Goal: Task Accomplishment & Management: Manage account settings

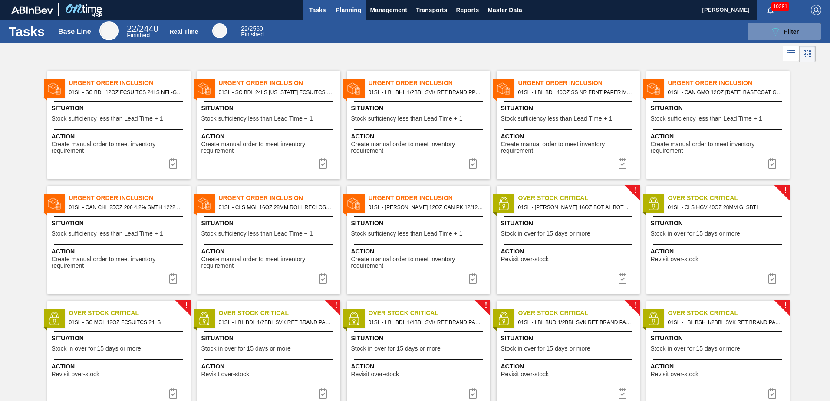
click at [352, 7] on span "Planning" at bounding box center [349, 10] width 26 height 10
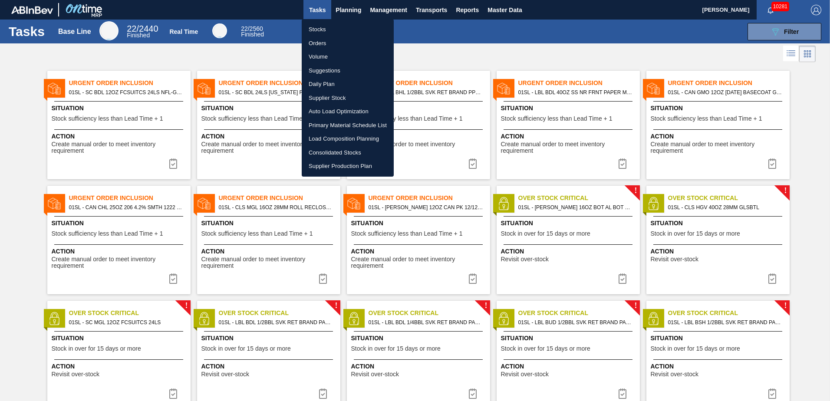
click at [349, 11] on div at bounding box center [415, 200] width 830 height 401
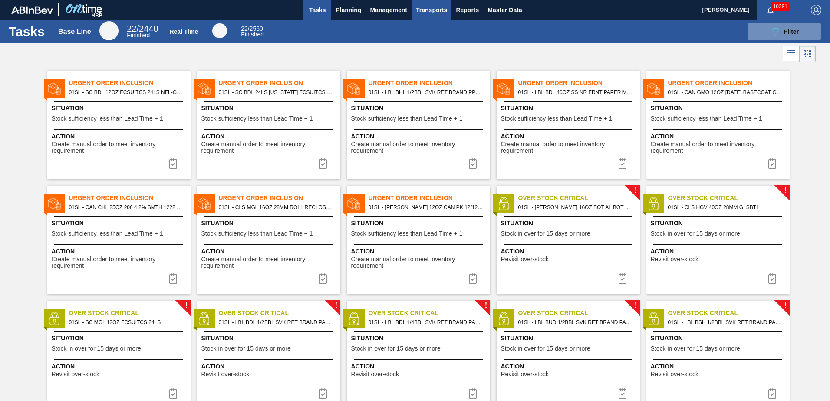
click at [439, 11] on span "Transports" at bounding box center [431, 10] width 31 height 10
click at [436, 27] on li "Load Composition" at bounding box center [437, 30] width 73 height 14
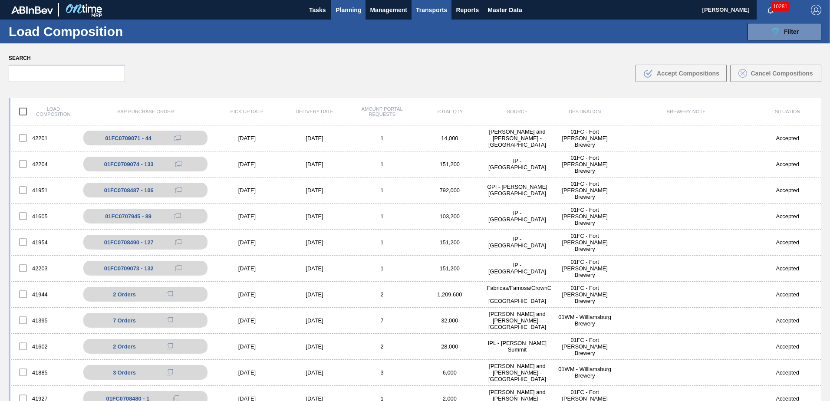
click at [361, 2] on button "Planning" at bounding box center [348, 10] width 34 height 20
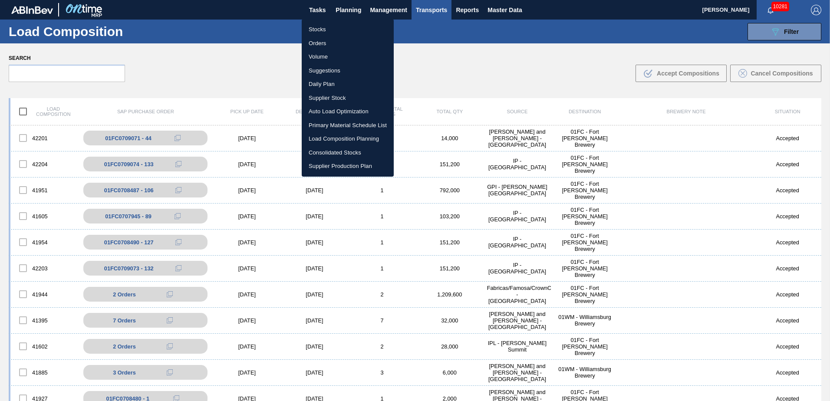
click at [344, 134] on li "Load Composition Planning" at bounding box center [348, 139] width 92 height 14
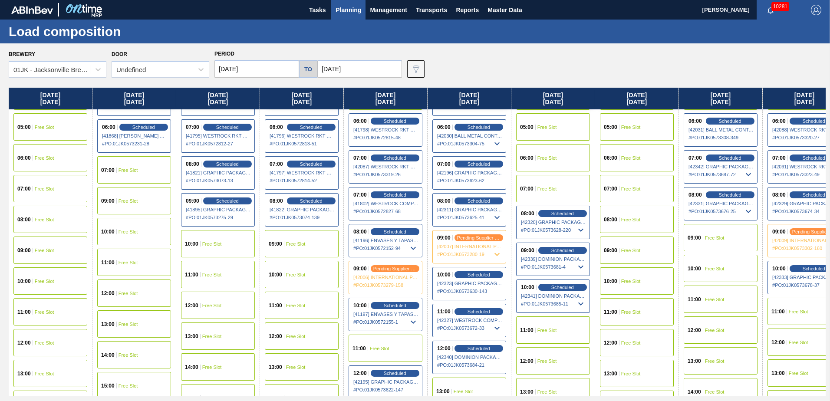
scroll to position [174, 0]
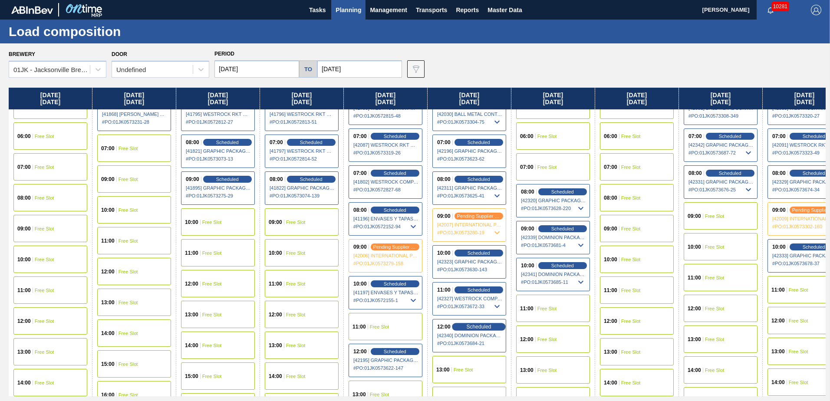
click at [475, 329] on span "Scheduled" at bounding box center [478, 327] width 25 height 6
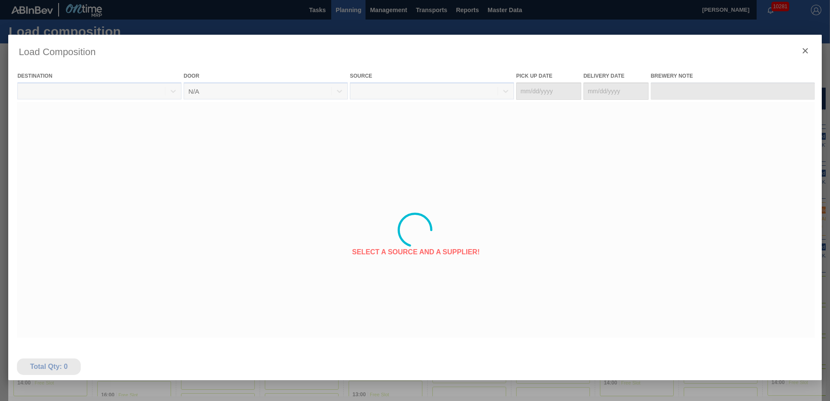
type Date "[DATE]"
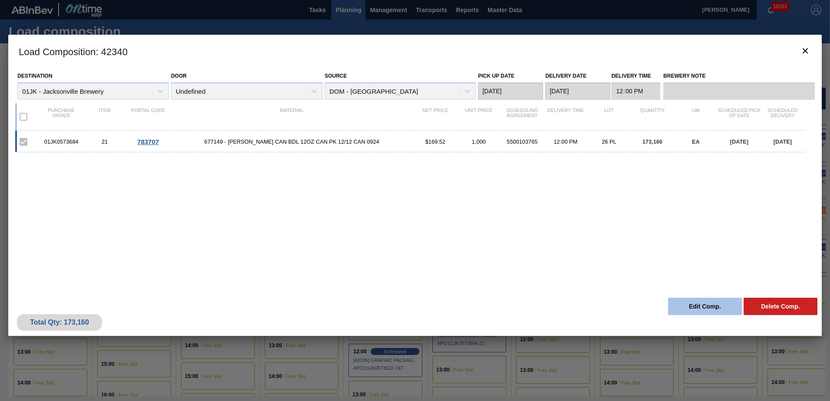
click at [705, 307] on button "Edit Comp." at bounding box center [705, 306] width 74 height 17
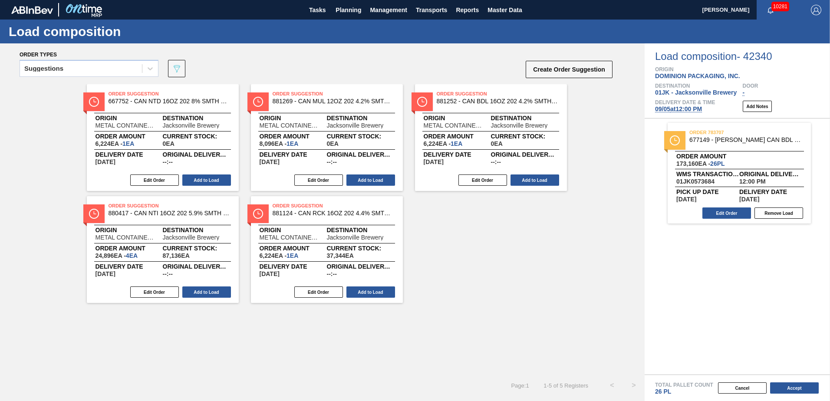
drag, startPoint x: 672, startPoint y: 108, endPoint x: 653, endPoint y: 116, distance: 21.2
click at [672, 108] on span "[DATE] 12:00 PM" at bounding box center [678, 108] width 47 height 7
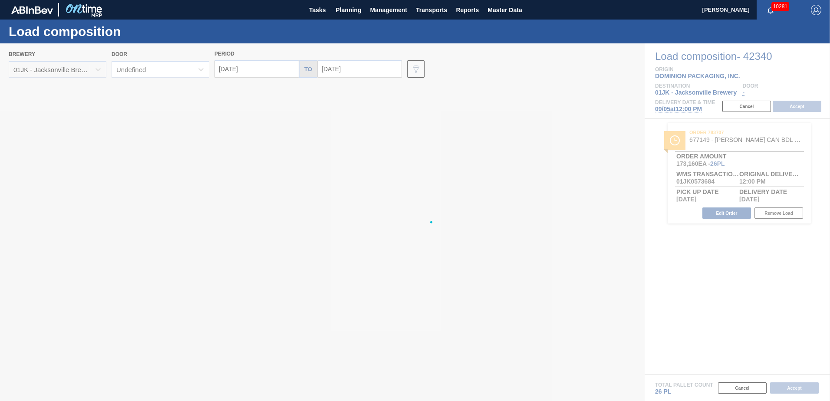
type input "[DATE]"
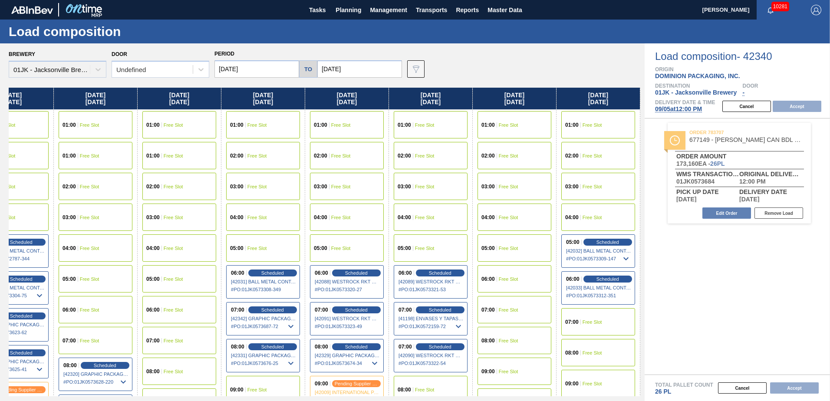
drag, startPoint x: 493, startPoint y: 188, endPoint x: 6, endPoint y: 205, distance: 487.0
click at [4, 205] on div "Brewery 01JK - [GEOGRAPHIC_DATA] Brewery Door Undefined Period [DATE] to [DATE]…" at bounding box center [322, 221] width 645 height 357
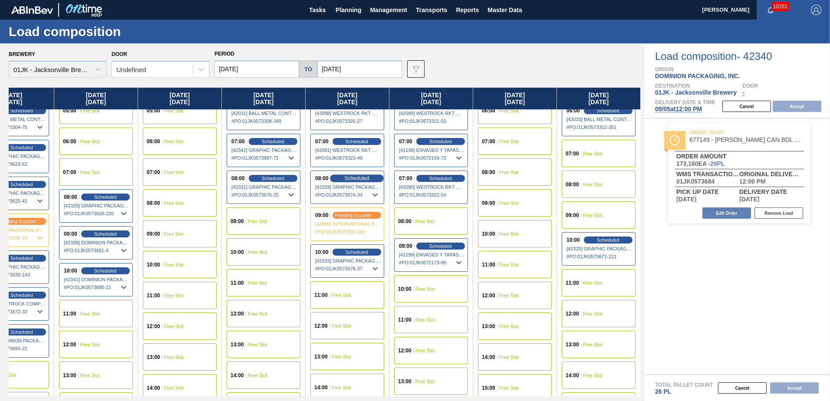
scroll to position [174, 38]
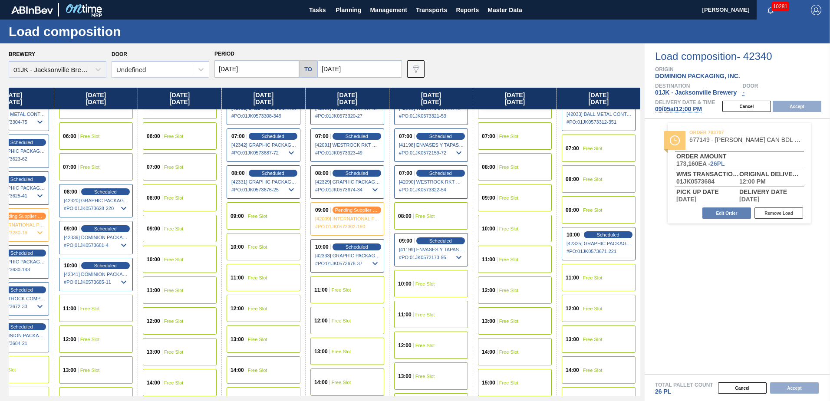
click at [356, 291] on div "11:00 Free Slot" at bounding box center [347, 289] width 74 height 27
click at [816, 104] on button "Accept" at bounding box center [797, 106] width 49 height 11
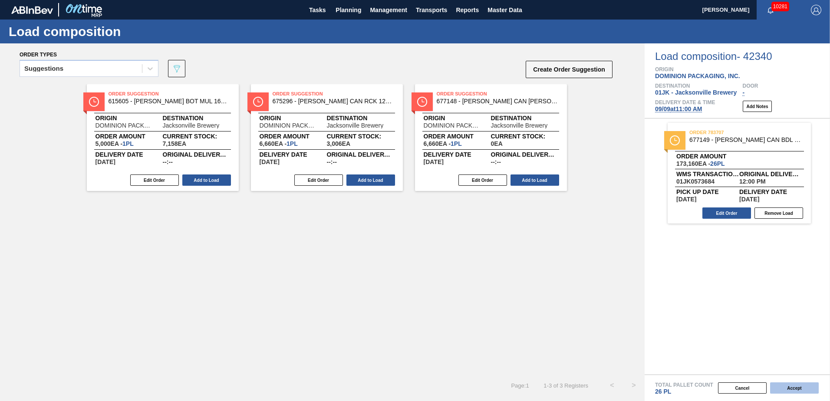
click at [794, 389] on button "Accept" at bounding box center [794, 387] width 49 height 11
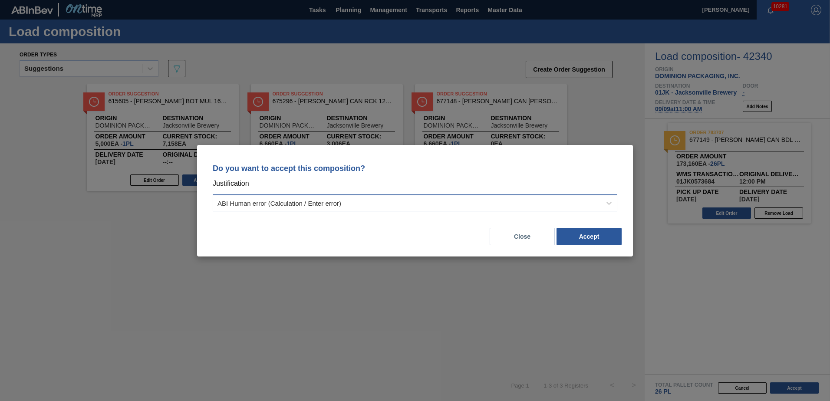
click at [477, 203] on div "ABI Human error (Calculation / Enter error)" at bounding box center [407, 203] width 388 height 13
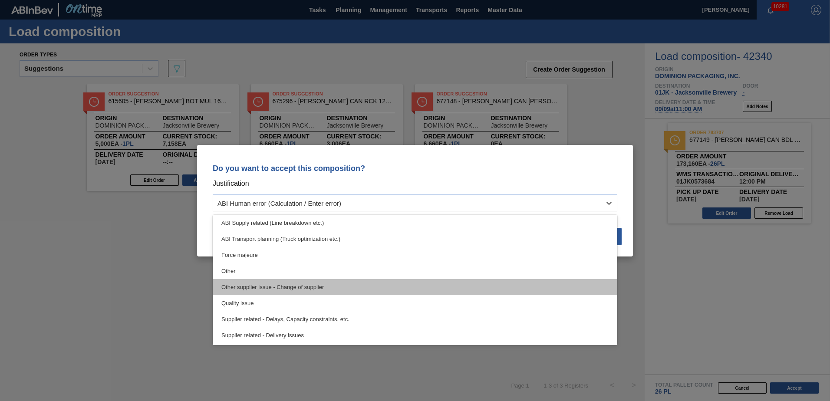
scroll to position [162, 0]
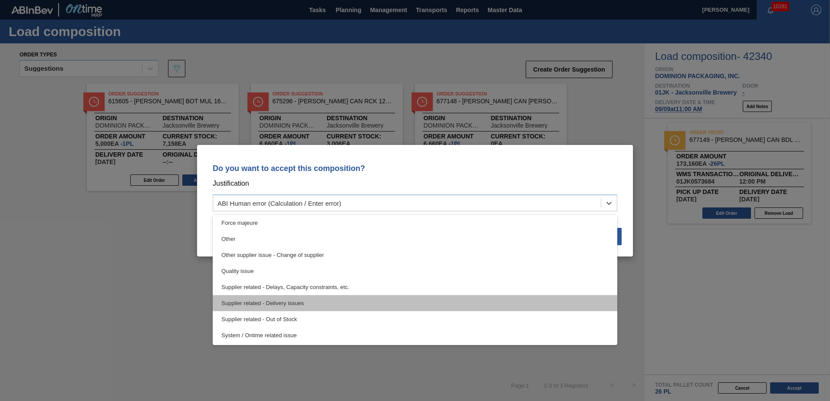
click at [315, 301] on div "Supplier related - Delivery issues" at bounding box center [415, 303] width 405 height 16
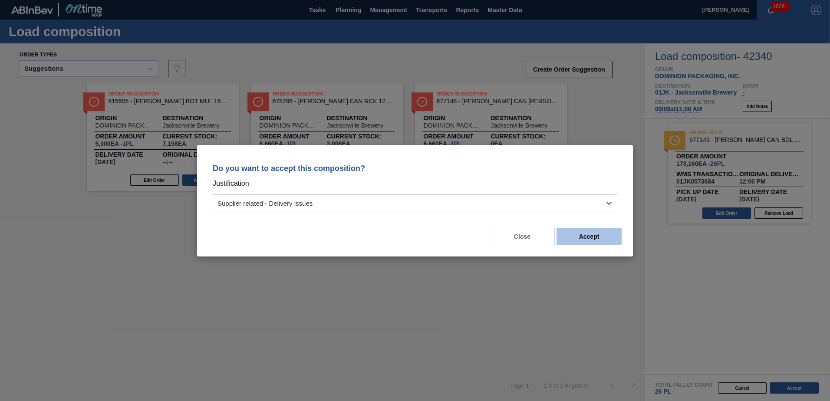
click at [587, 239] on button "Accept" at bounding box center [589, 236] width 65 height 17
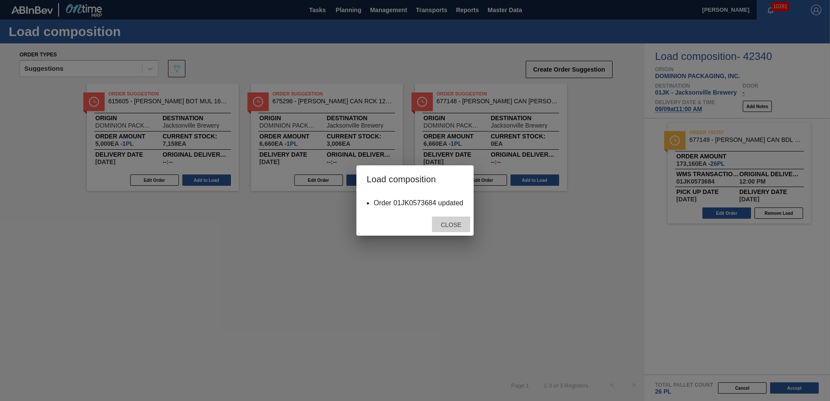
click at [439, 223] on span "Close" at bounding box center [451, 224] width 34 height 7
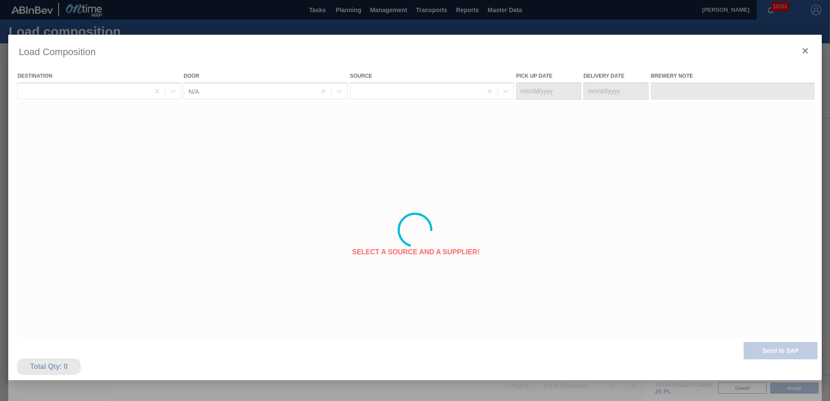
type Date "[DATE]"
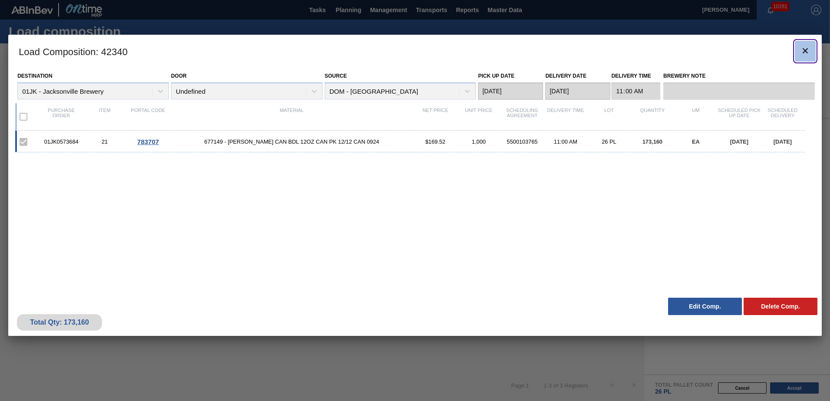
click at [805, 50] on icon "botão de ícone" at bounding box center [805, 50] width 5 height 5
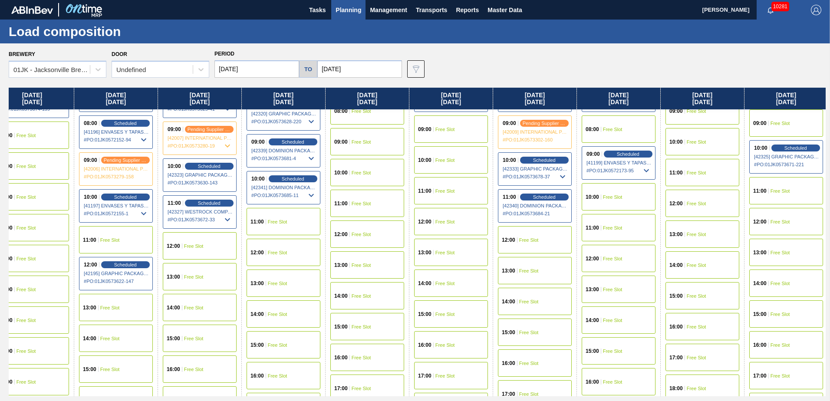
scroll to position [260, 304]
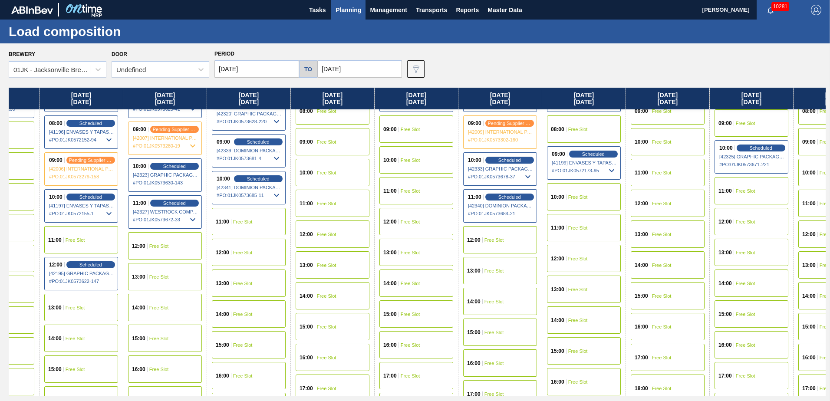
drag, startPoint x: 628, startPoint y: 217, endPoint x: 317, endPoint y: 239, distance: 311.2
click at [317, 239] on div "[DATE] 01:00 Free Slot 01:00 Free Slot 02:00 Free Slot 03:00 Free Slot 04:00 Fr…" at bounding box center [417, 242] width 817 height 309
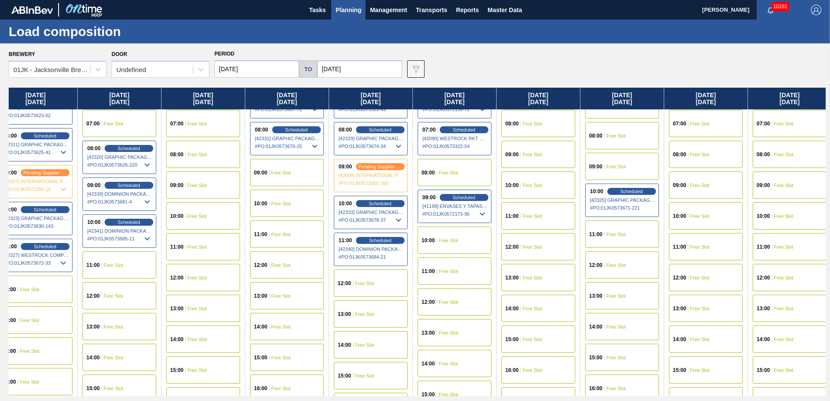
scroll to position [217, 438]
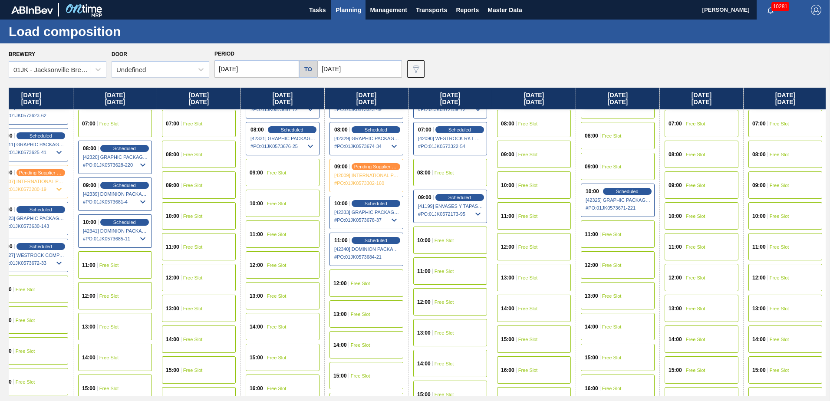
drag, startPoint x: 418, startPoint y: 246, endPoint x: 277, endPoint y: 254, distance: 140.4
click at [277, 254] on div "[DATE] 01:00 Free Slot 01:00 Free Slot 02:00 Free Slot 03:00 Free Slot 04:00 Fr…" at bounding box center [417, 242] width 817 height 309
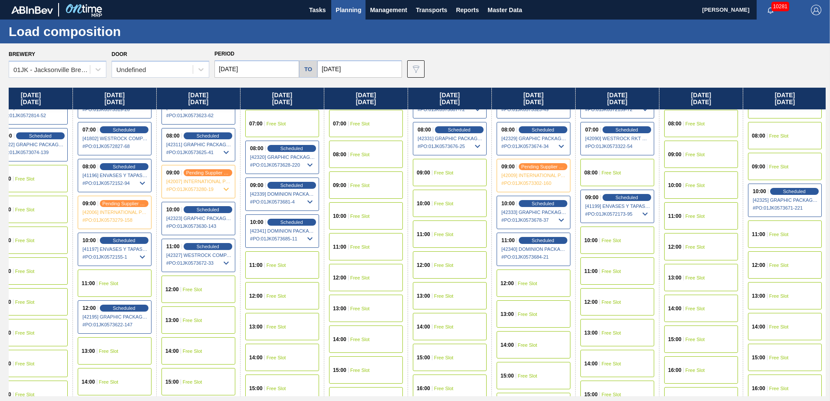
scroll to position [217, 270]
drag, startPoint x: 146, startPoint y: 270, endPoint x: 321, endPoint y: 274, distance: 174.6
click at [321, 274] on div "[DATE] 01:00 Free Slot 01:00 Free Slot 02:00 Free Slot 03:00 Free Slot 04:00 Fr…" at bounding box center [417, 242] width 817 height 309
click at [290, 218] on div "10:00 Scheduled [42341] DOMINION PACKAGING, INC. - 0008325026 # PO : 01JK057368…" at bounding box center [283, 230] width 74 height 33
click at [303, 224] on span "Scheduled" at bounding box center [292, 222] width 25 height 6
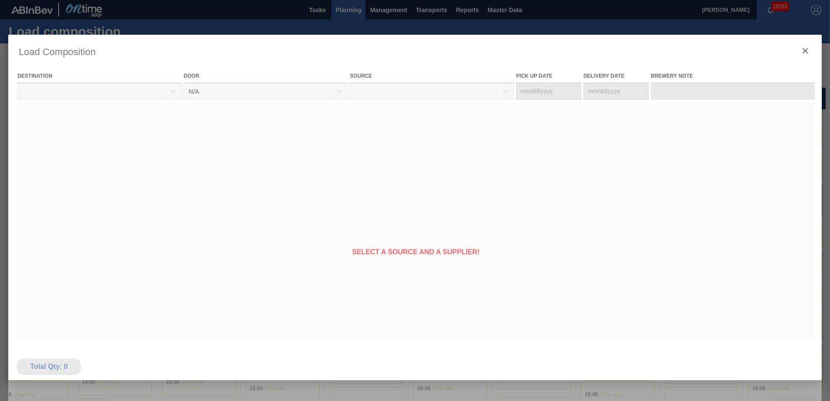
type Date "[DATE]"
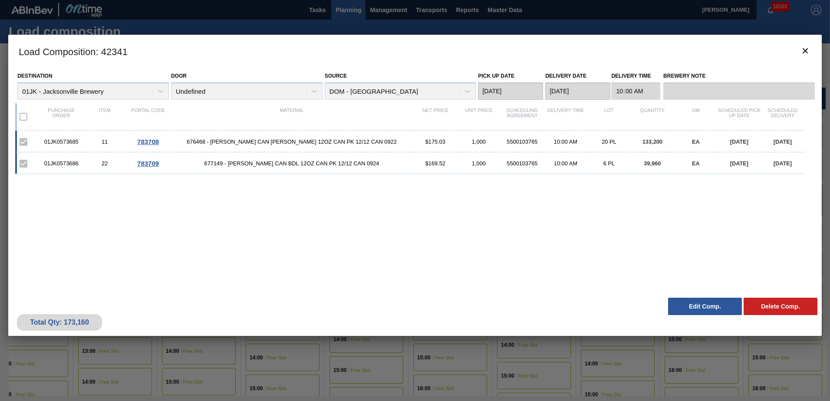
click at [706, 305] on button "Edit Comp." at bounding box center [705, 306] width 74 height 17
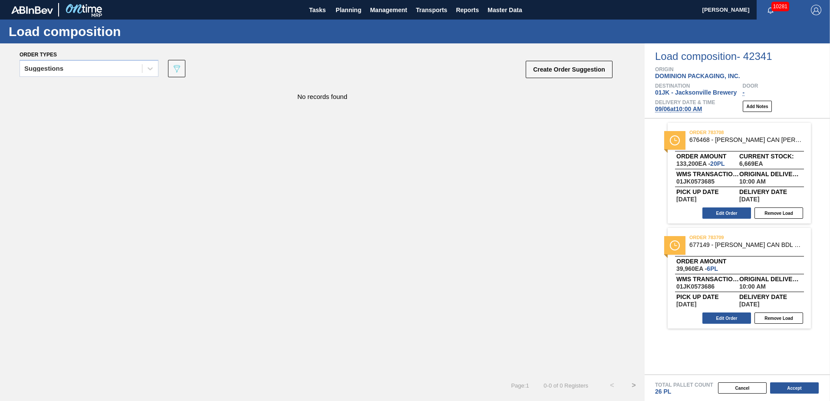
click at [696, 106] on span "[DATE] 10:00 AM" at bounding box center [678, 108] width 47 height 7
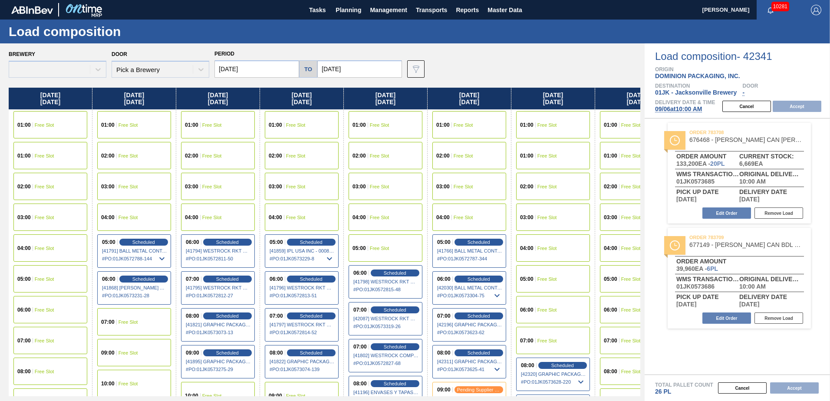
type input "[DATE]"
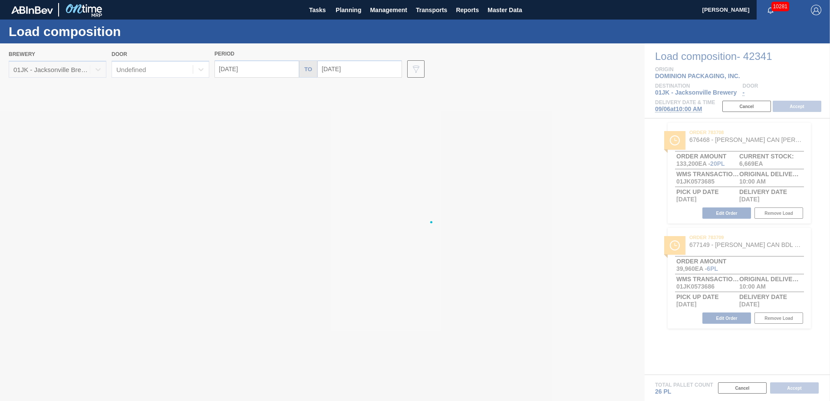
type input "[DATE]"
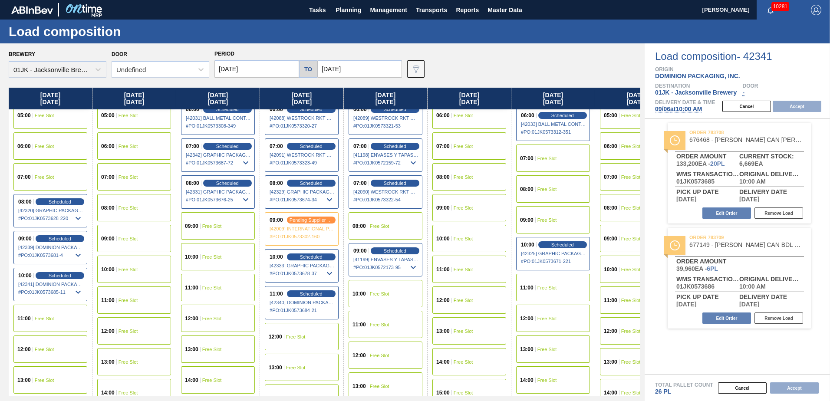
scroll to position [174, 0]
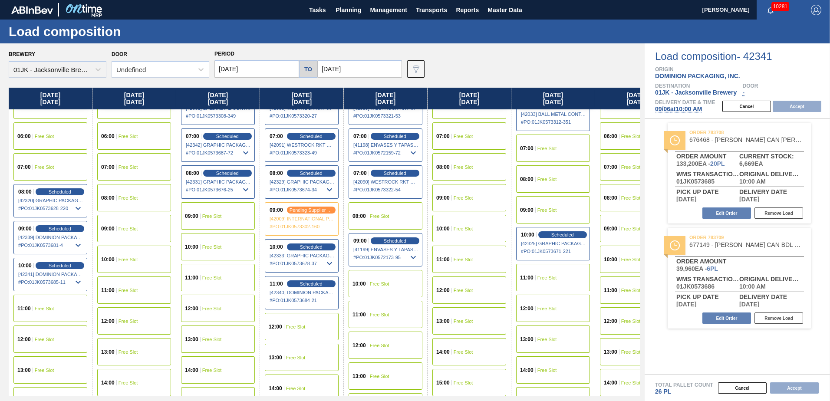
click at [392, 214] on div "08:00 Free Slot" at bounding box center [386, 215] width 74 height 27
click at [785, 104] on button "Accept" at bounding box center [797, 106] width 49 height 11
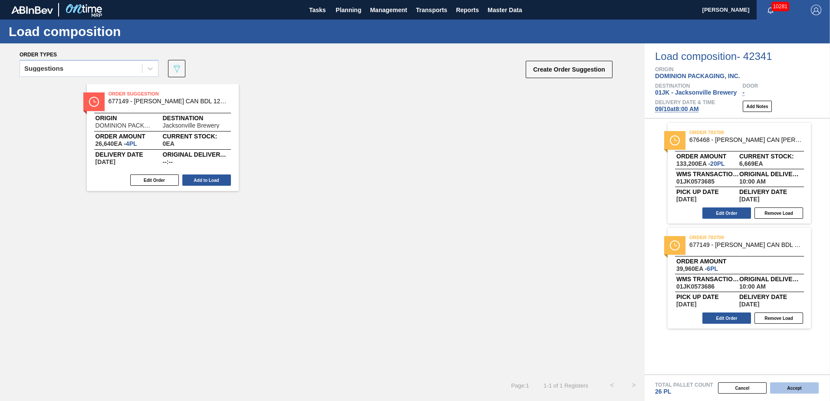
click at [778, 388] on button "Accept" at bounding box center [794, 387] width 49 height 11
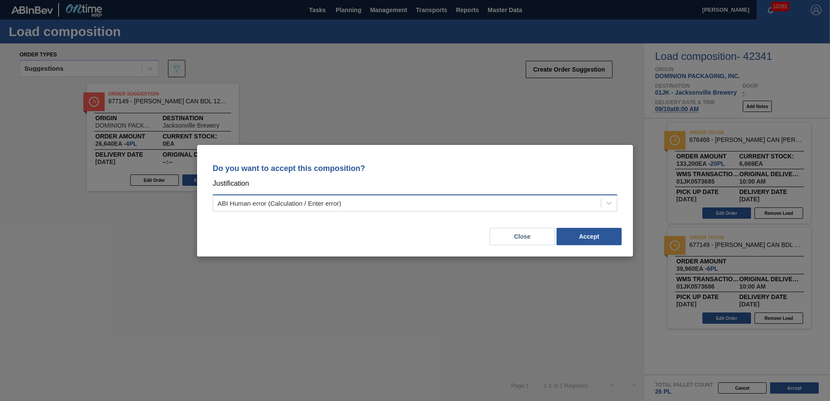
click at [544, 206] on div "ABI Human error (Calculation / Enter error)" at bounding box center [407, 203] width 388 height 13
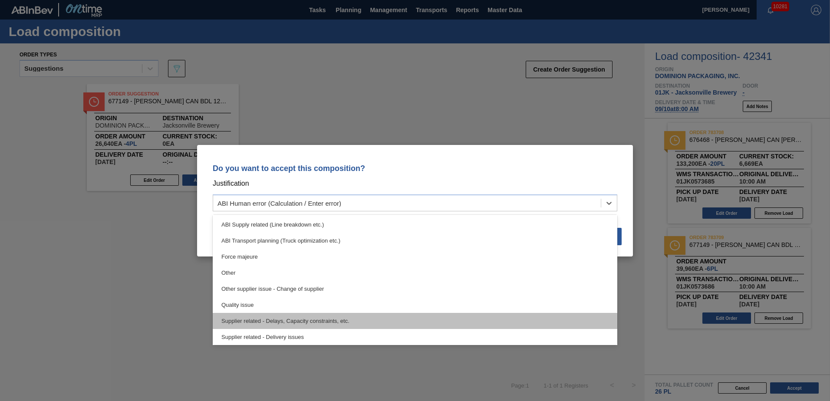
scroll to position [162, 0]
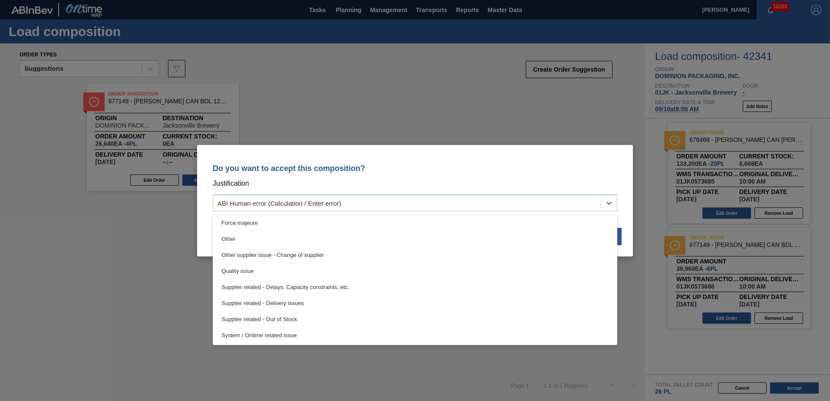
click at [299, 302] on div "Supplier related - Delivery issues" at bounding box center [415, 303] width 405 height 16
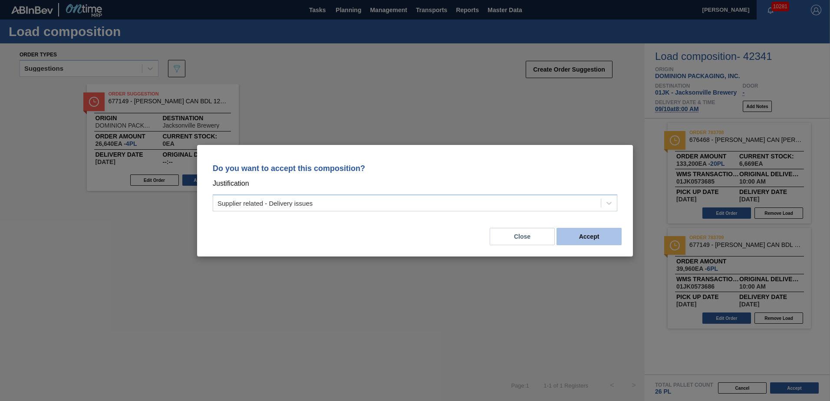
drag, startPoint x: 611, startPoint y: 227, endPoint x: 609, endPoint y: 231, distance: 4.9
click at [610, 228] on div "Close Accept" at bounding box center [415, 232] width 415 height 30
click at [607, 239] on button "Accept" at bounding box center [589, 236] width 65 height 17
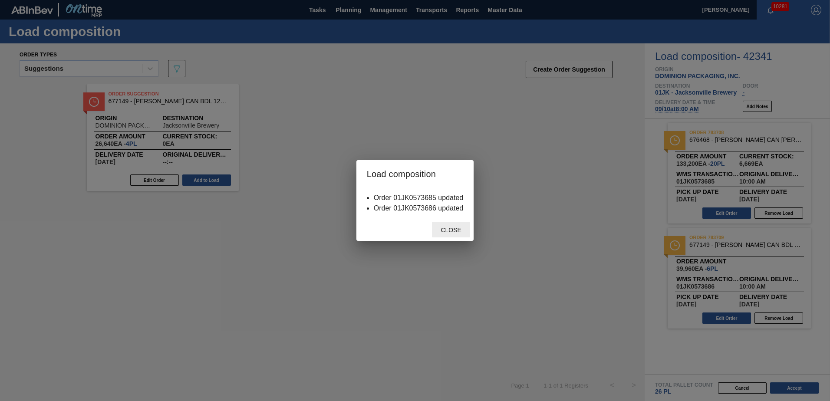
click at [459, 233] on span "Close" at bounding box center [451, 230] width 34 height 7
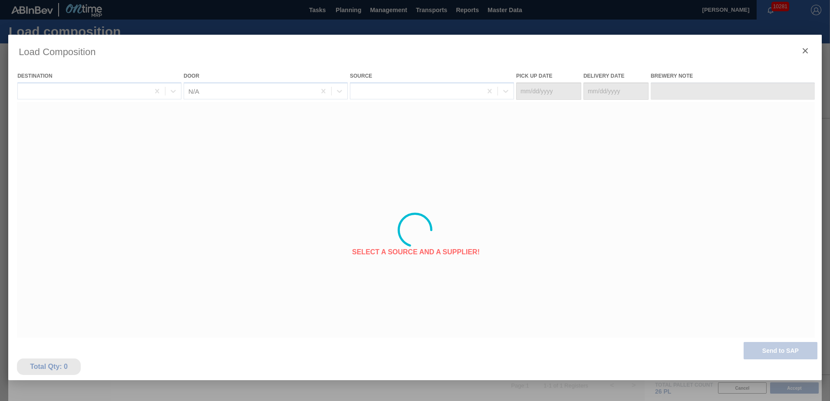
type Date "[DATE]"
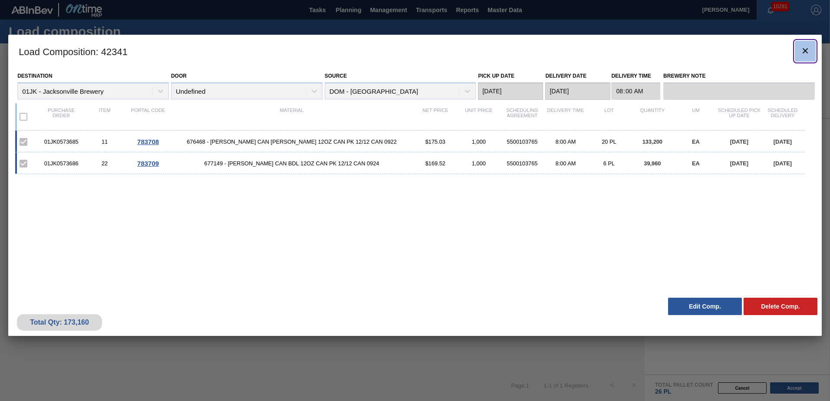
click at [804, 51] on icon "botão de ícone" at bounding box center [805, 50] width 5 height 5
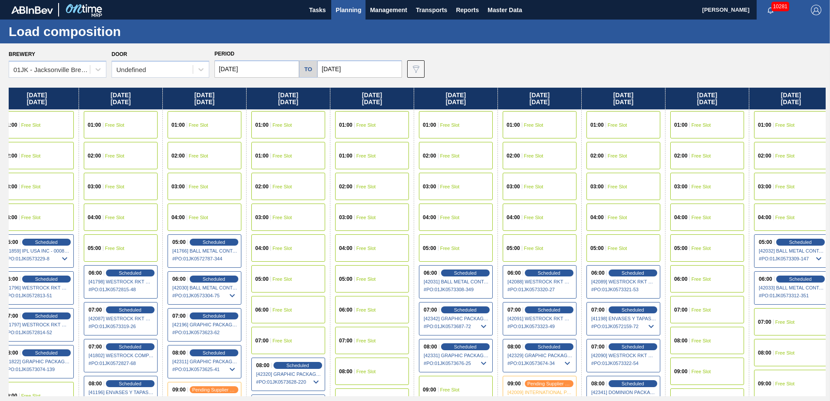
drag, startPoint x: 560, startPoint y: 217, endPoint x: 311, endPoint y: 210, distance: 249.3
click at [268, 211] on div "[DATE] 01:00 Free Slot 01:00 Free Slot 02:00 Free Slot 03:00 Free Slot 04:00 Fr…" at bounding box center [417, 242] width 817 height 309
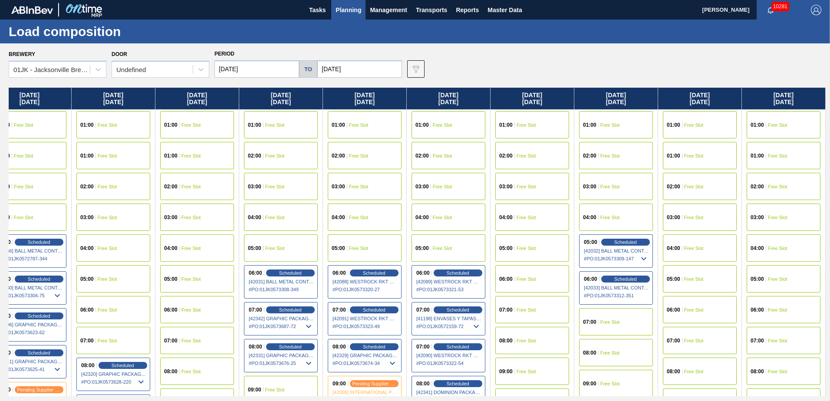
drag, startPoint x: 570, startPoint y: 236, endPoint x: 343, endPoint y: 224, distance: 227.4
click at [341, 225] on div "[DATE] 01:00 Free Slot 01:00 Free Slot 02:00 Free Slot 03:00 Free Slot 04:00 Fr…" at bounding box center [417, 242] width 817 height 309
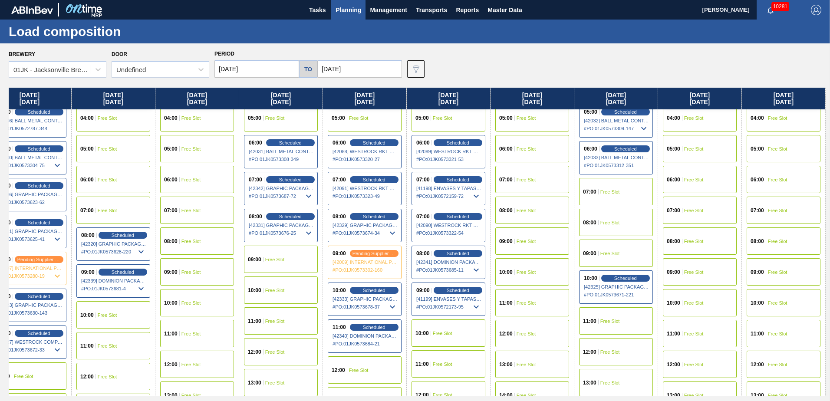
scroll to position [130, 345]
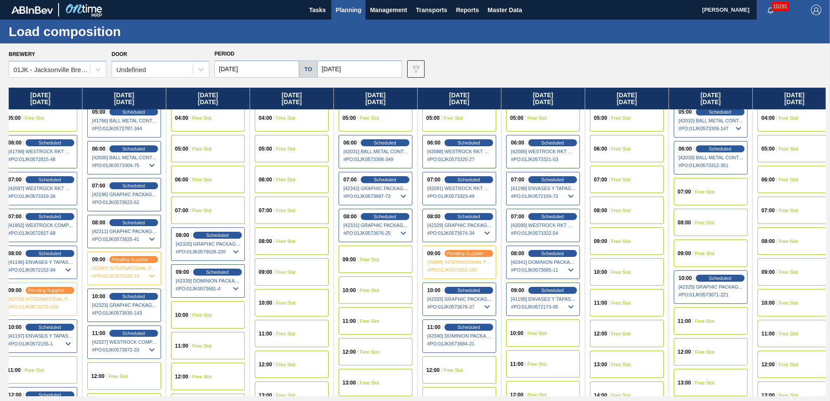
drag, startPoint x: 140, startPoint y: 260, endPoint x: 241, endPoint y: 260, distance: 100.7
click at [241, 260] on div "[DATE] 01:00 Free Slot 01:00 Free Slot 02:00 Free Slot 03:00 Free Slot 04:00 Fr…" at bounding box center [417, 242] width 817 height 309
click at [214, 280] on span "[42339] DOMINION PACKAGING, INC. - 0008325026" at bounding box center [208, 280] width 65 height 5
click at [233, 286] on icon at bounding box center [236, 287] width 10 height 10
click at [233, 271] on div "Scheduled" at bounding box center [217, 272] width 53 height 8
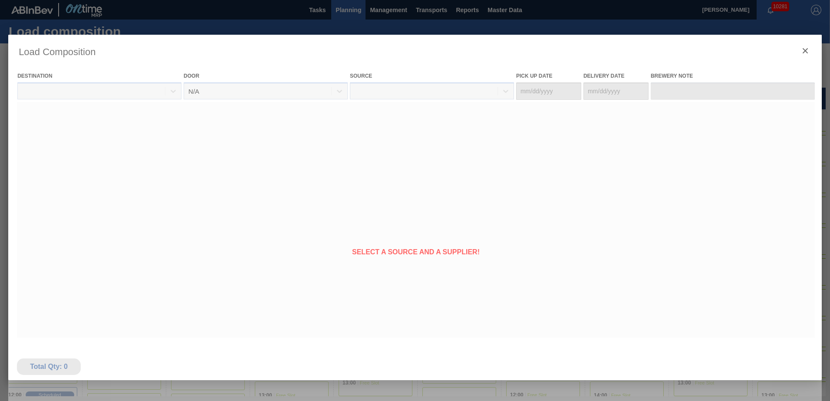
type Date "[DATE]"
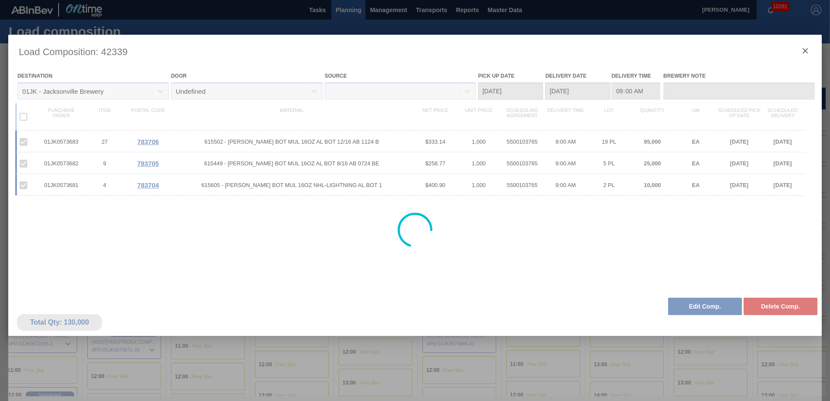
click at [687, 307] on div at bounding box center [415, 230] width 814 height 391
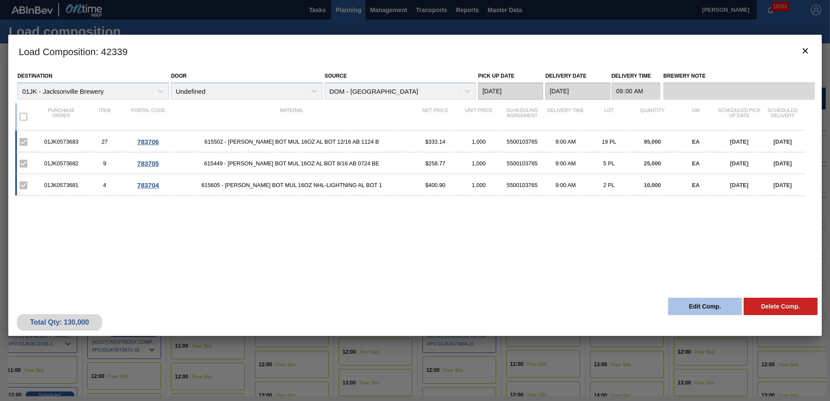
click at [699, 310] on button "Edit Comp." at bounding box center [705, 306] width 74 height 17
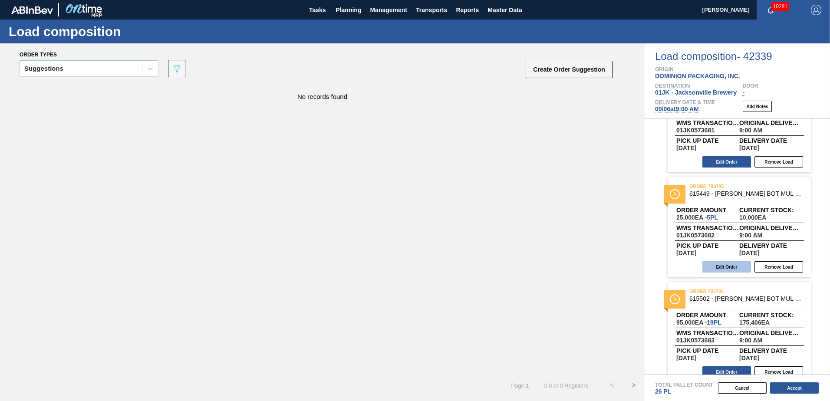
scroll to position [63, 0]
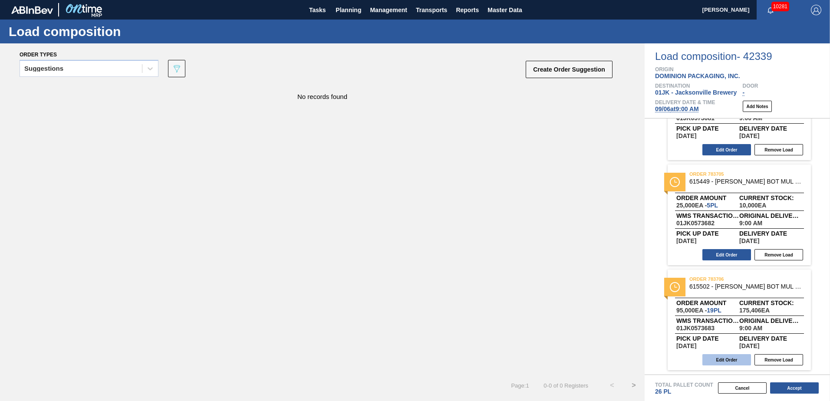
click at [730, 363] on button "Edit Order" at bounding box center [726, 359] width 49 height 11
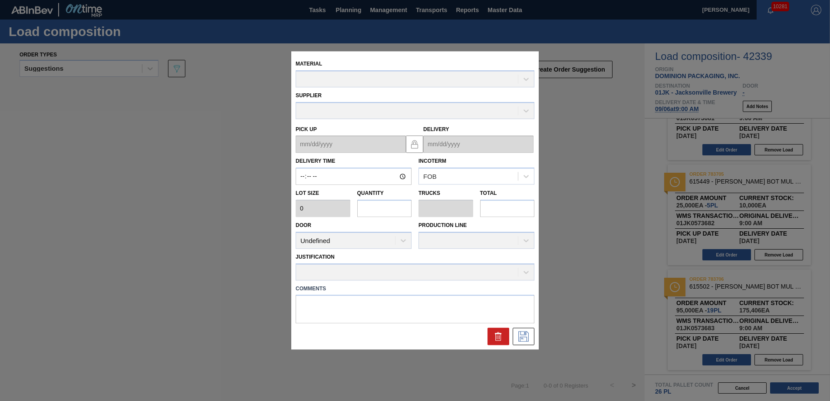
type input "09:00:00"
type input "5,000"
type input "19"
type input "0.731"
type input "95,000"
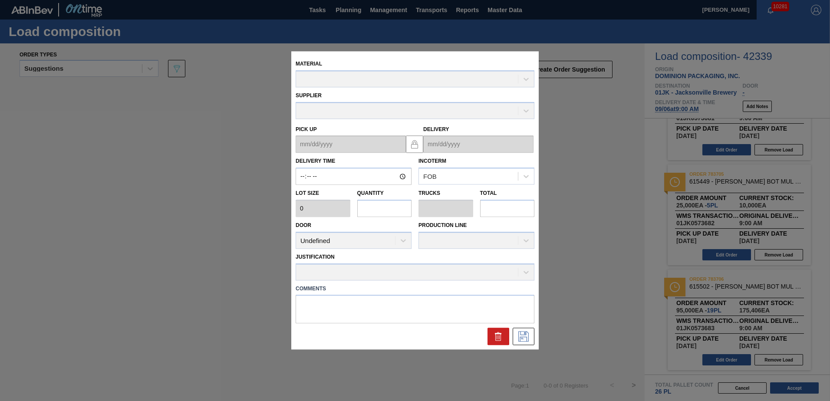
type textarea "NOSE, DROP"
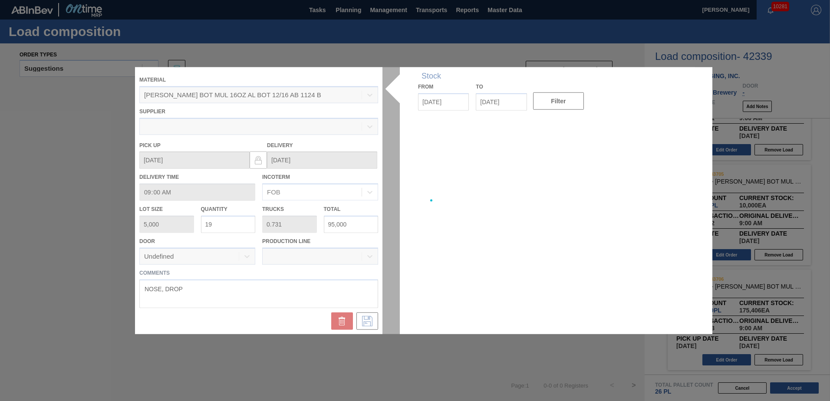
type up "[DATE]"
type input "[DATE]"
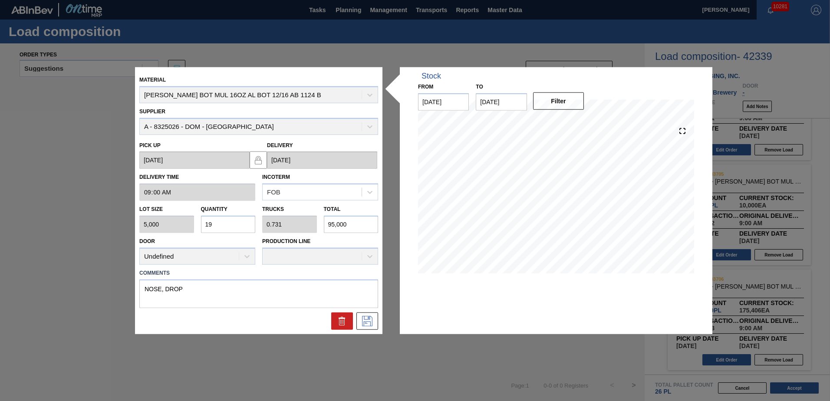
click at [241, 223] on input "19" at bounding box center [228, 224] width 55 height 17
type input "1"
type input "0.038"
type input "5,000"
type input "18"
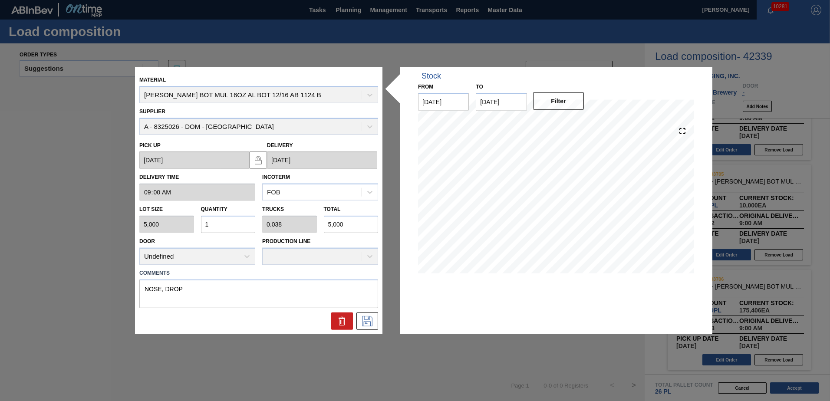
type input "0.692"
type input "90,000"
type input "18"
drag, startPoint x: 354, startPoint y: 217, endPoint x: 341, endPoint y: 234, distance: 21.7
click at [354, 218] on input "90,000" at bounding box center [351, 224] width 55 height 17
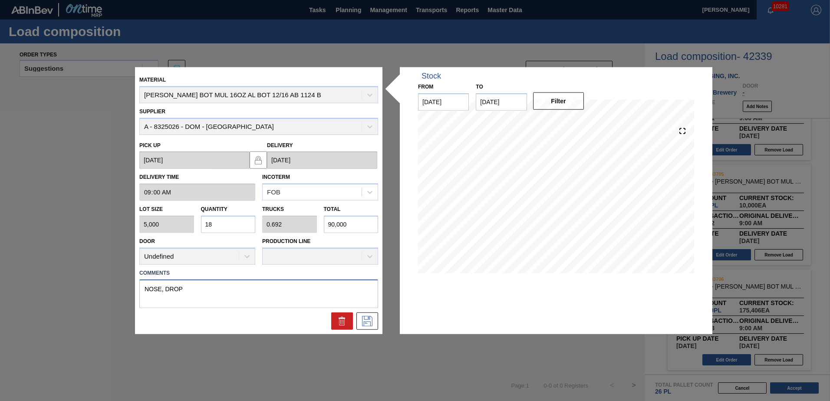
click at [274, 295] on textarea "NOSE, DROP" at bounding box center [258, 293] width 239 height 29
click at [362, 319] on button at bounding box center [367, 320] width 22 height 17
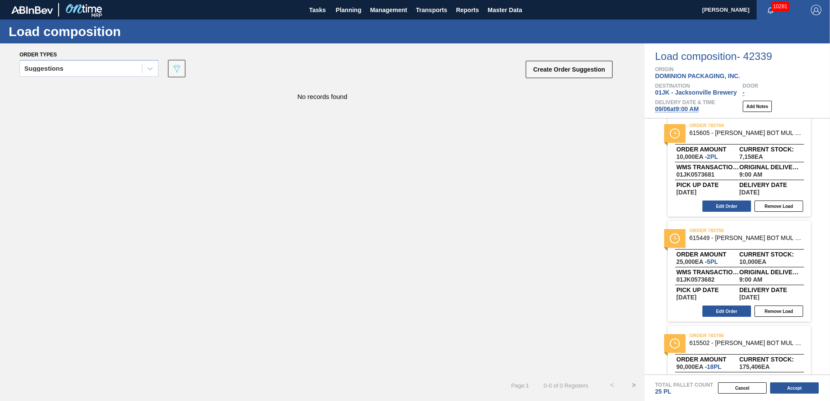
scroll to position [0, 0]
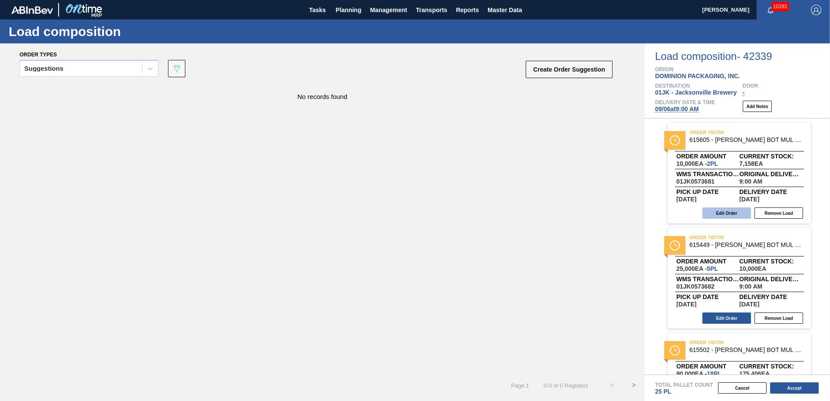
click at [735, 214] on button "Edit Order" at bounding box center [726, 213] width 49 height 11
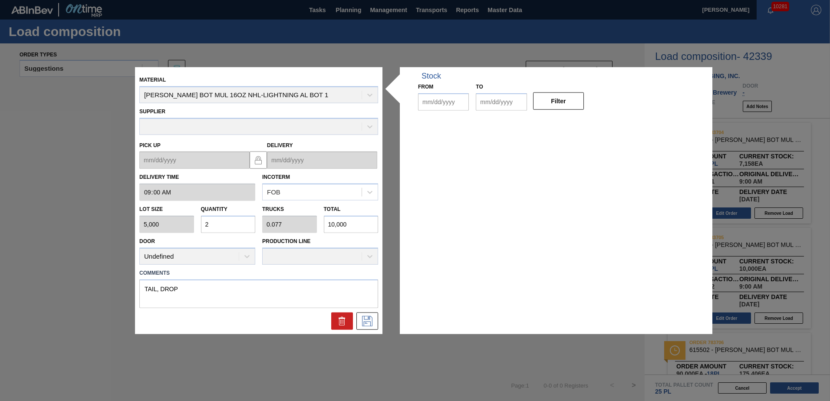
type input "09:00:00"
type input "5,000"
type input "2"
type input "0.077"
type input "10,000"
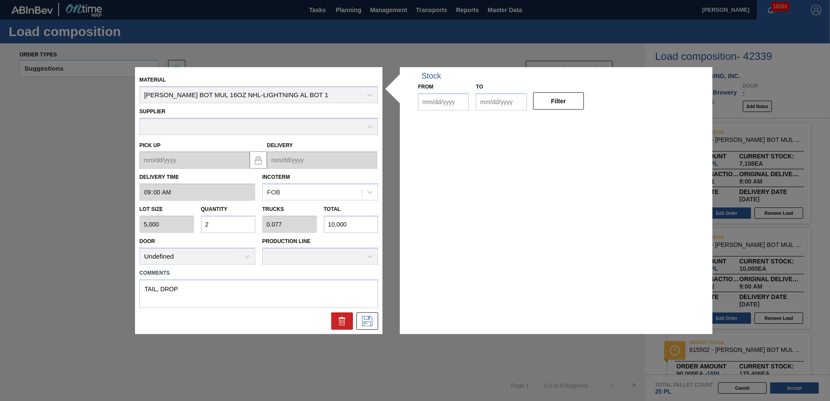
type textarea "TAIL, DROP"
type up "[DATE]"
type input "[DATE]"
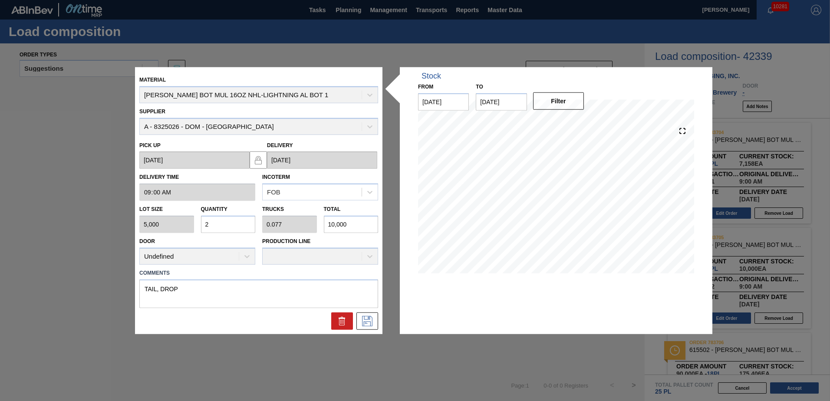
click at [354, 226] on input "10,000" at bounding box center [351, 224] width 55 height 17
type input "0"
type input "1"
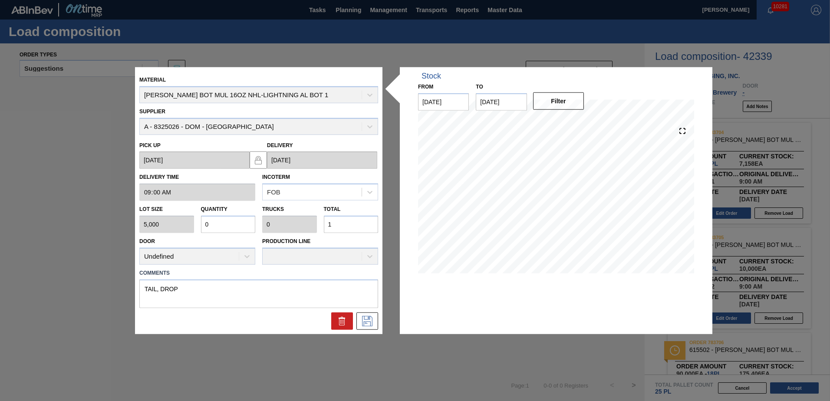
type input "0.003"
type input "13"
type input "0.027"
type input "0.001"
type input "133"
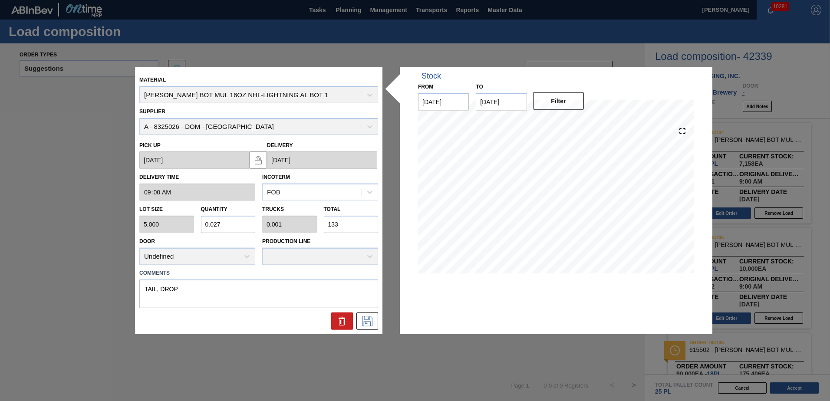
type input "0.267"
type input "0.01"
type input "1,337"
type input "2.675"
type input "0.103"
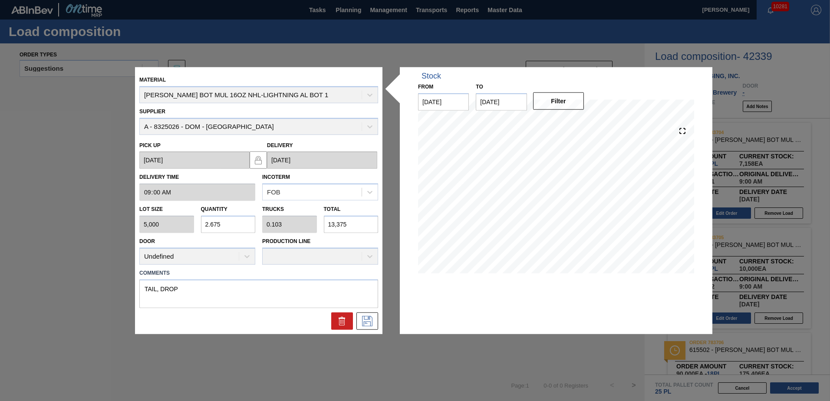
type input "13,375"
click at [267, 278] on label "Comments" at bounding box center [258, 273] width 239 height 13
click at [262, 287] on textarea "TAIL, DROP" at bounding box center [258, 293] width 239 height 29
click at [370, 324] on icon at bounding box center [367, 321] width 10 height 10
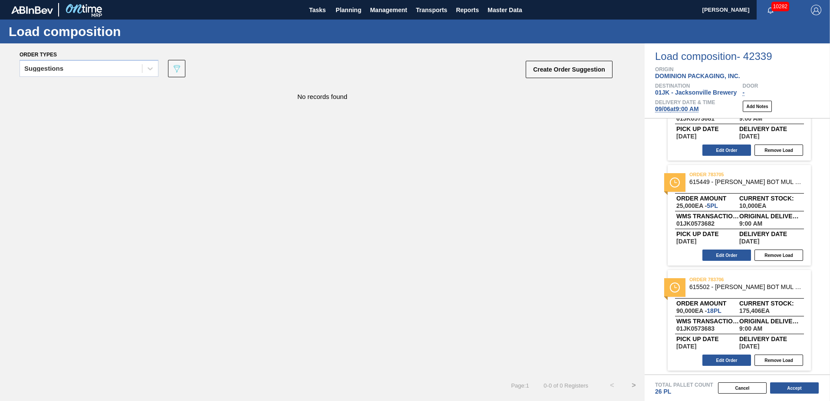
scroll to position [63, 0]
click at [672, 107] on span "[DATE] 9:00 AM" at bounding box center [677, 108] width 44 height 7
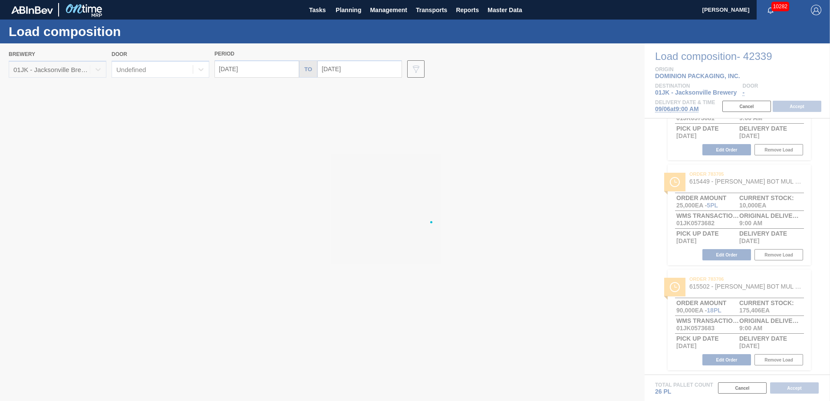
type input "[DATE]"
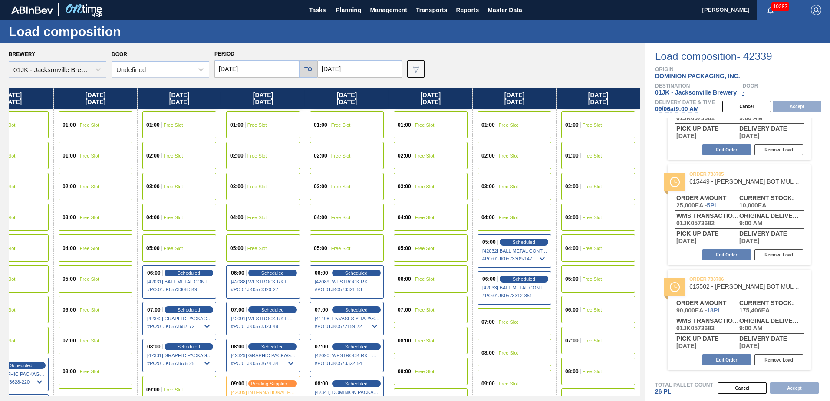
scroll to position [0, 0]
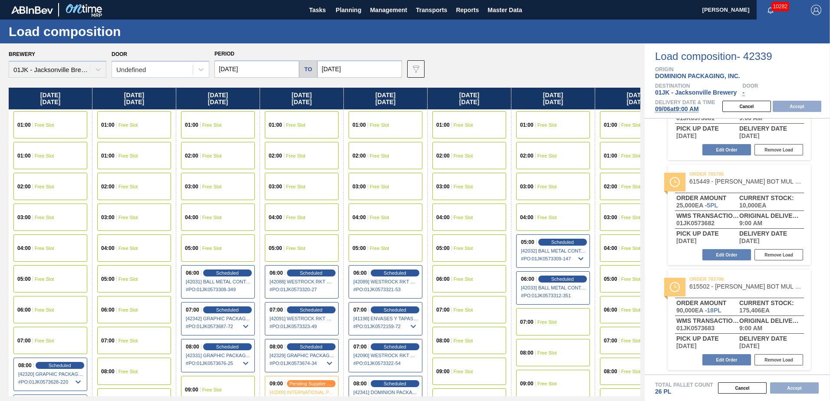
drag, startPoint x: 508, startPoint y: 196, endPoint x: 504, endPoint y: 181, distance: 15.5
click at [504, 181] on div "[DATE] 01:00 Free Slot 01:00 Free Slot 02:00 Free Slot 03:00 Free Slot 04:00 Fr…" at bounding box center [325, 242] width 632 height 309
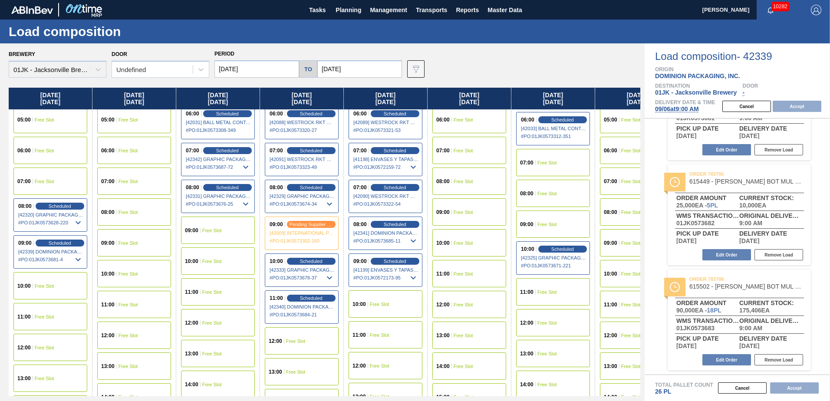
scroll to position [174, 0]
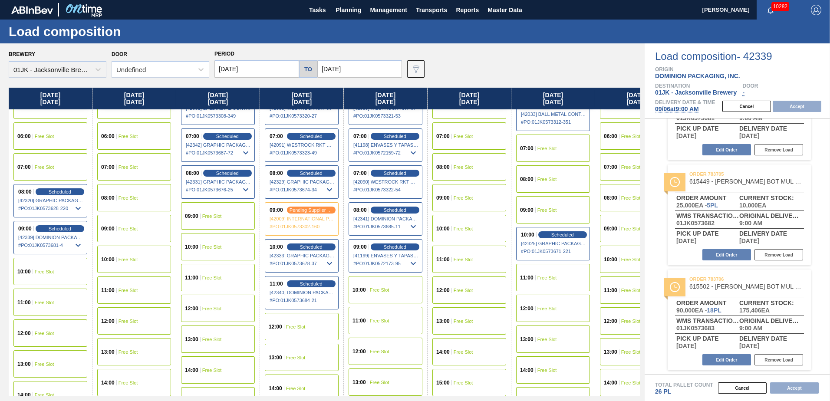
click at [115, 227] on div "09:00" at bounding box center [109, 228] width 16 height 5
click at [794, 109] on button "Accept" at bounding box center [797, 106] width 49 height 11
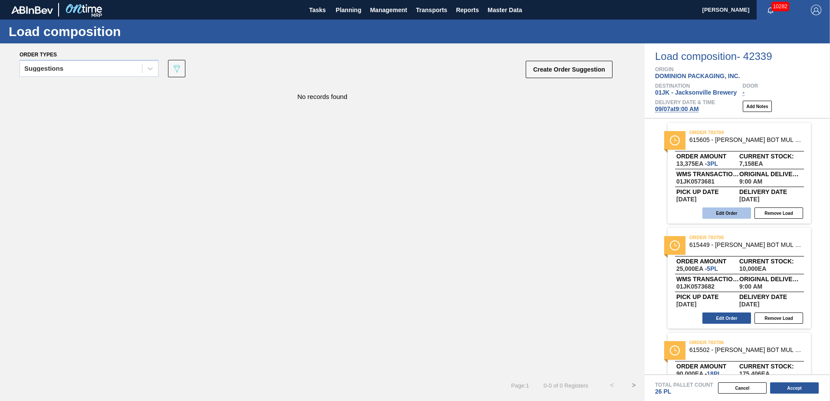
click at [727, 214] on button "Edit Order" at bounding box center [726, 213] width 49 height 11
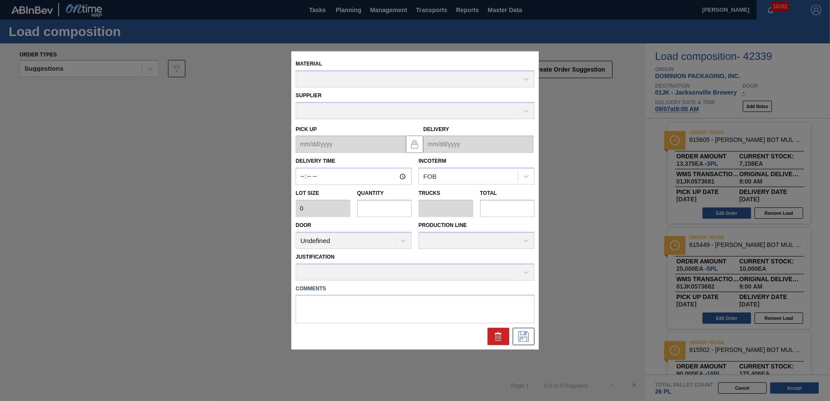
type input "09:00:00"
type input "5,000"
type input "2.675"
type input "0.103"
type input "13,375"
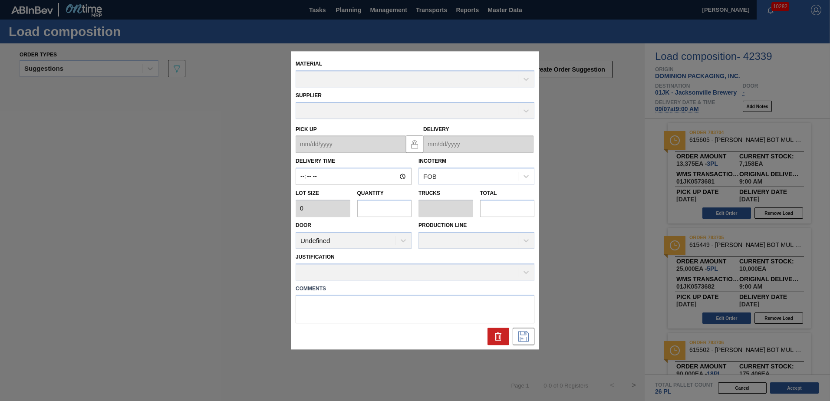
type textarea "TAIL, DROP"
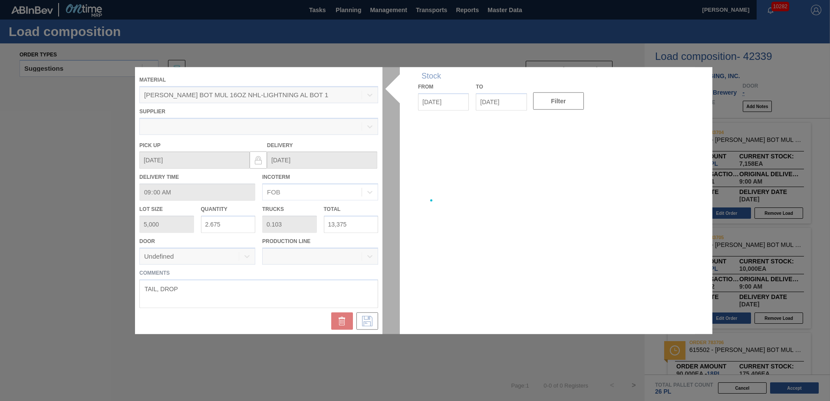
type up "[DATE]"
type input "[DATE]"
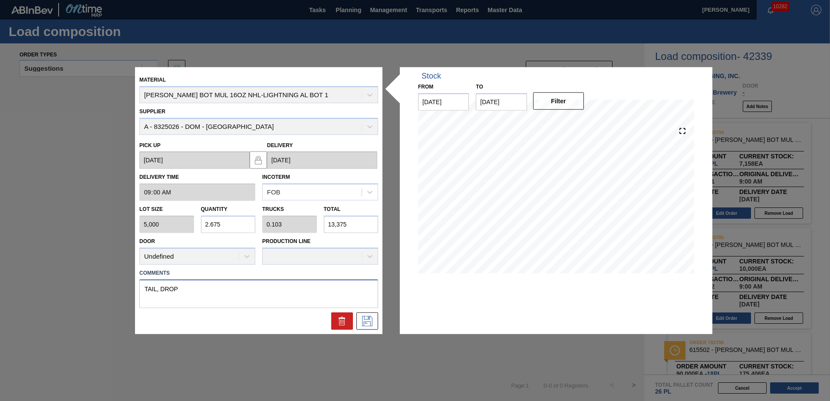
click at [184, 288] on textarea "TAIL, DROP" at bounding box center [258, 293] width 239 height 29
type textarea "TAIL, LIVE"
click at [371, 319] on icon at bounding box center [367, 321] width 14 height 10
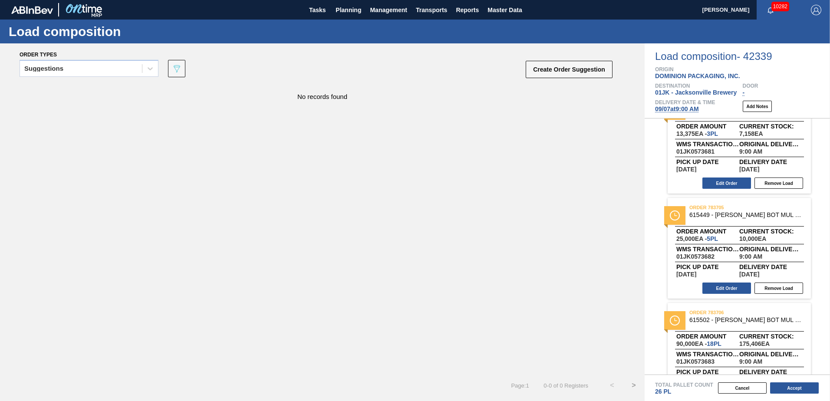
scroll to position [43, 0]
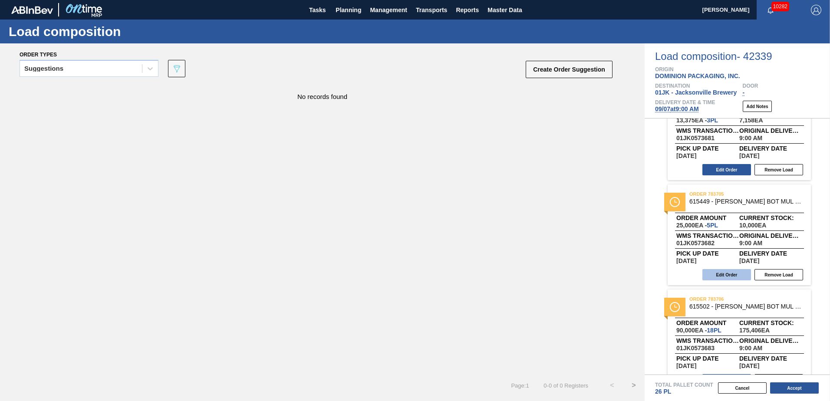
click at [724, 271] on button "Edit Order" at bounding box center [726, 274] width 49 height 11
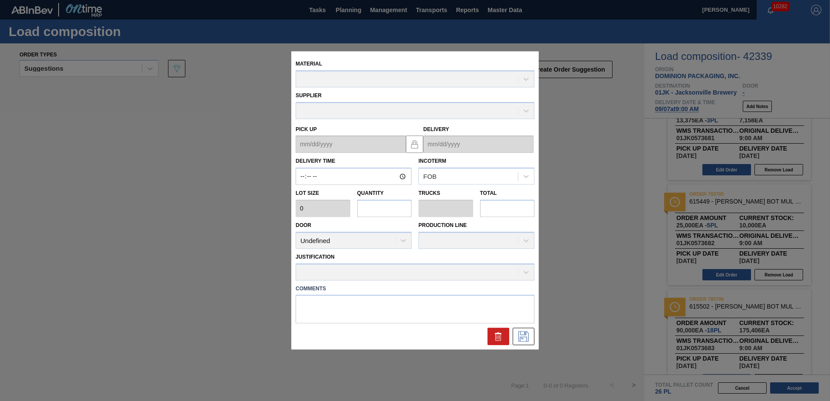
type input "09:00:00"
type input "5,000"
type input "5"
type input "0.192"
type input "25,000"
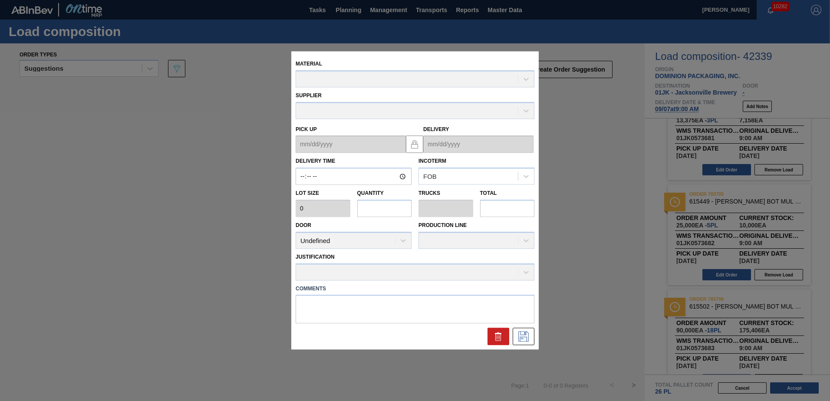
type textarea "MID, DROP"
type up "[DATE]"
type input "[DATE]"
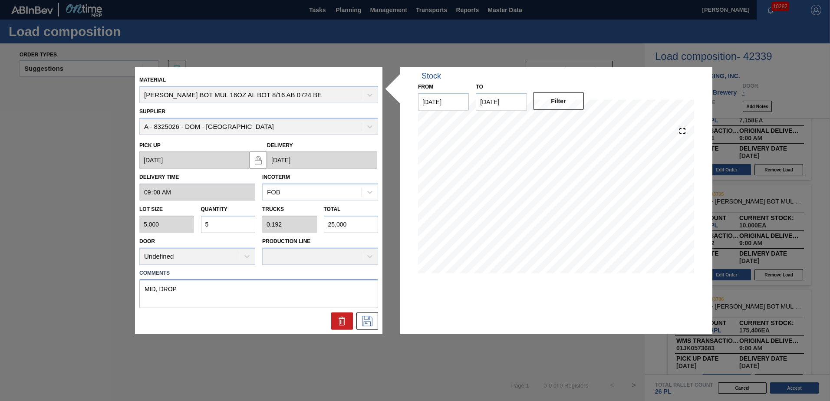
click at [221, 290] on textarea "MID, DROP" at bounding box center [258, 293] width 239 height 29
type textarea "MID, LIVE"
click at [369, 325] on icon at bounding box center [367, 321] width 14 height 10
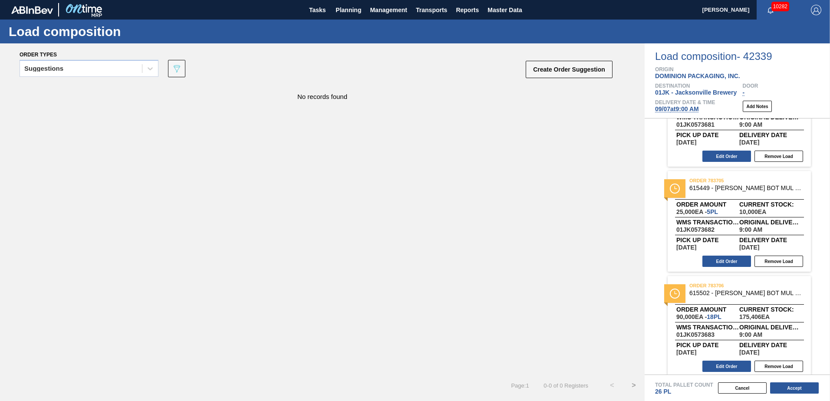
scroll to position [63, 0]
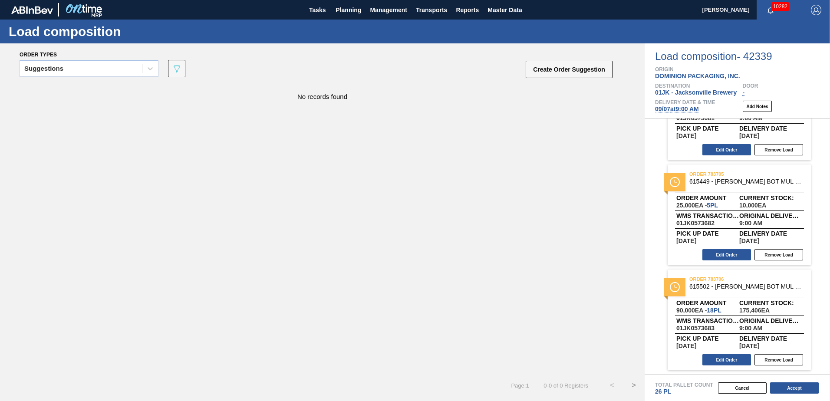
click at [730, 354] on div "Edit Order Remove Load" at bounding box center [736, 359] width 136 height 13
click at [727, 361] on button "Edit Order" at bounding box center [726, 359] width 49 height 11
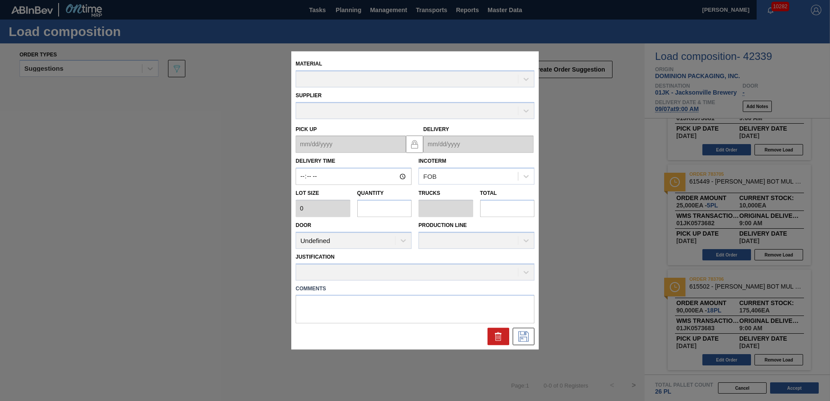
type input "09:00:00"
type input "5,000"
type input "18"
type input "0.692"
type input "90,000"
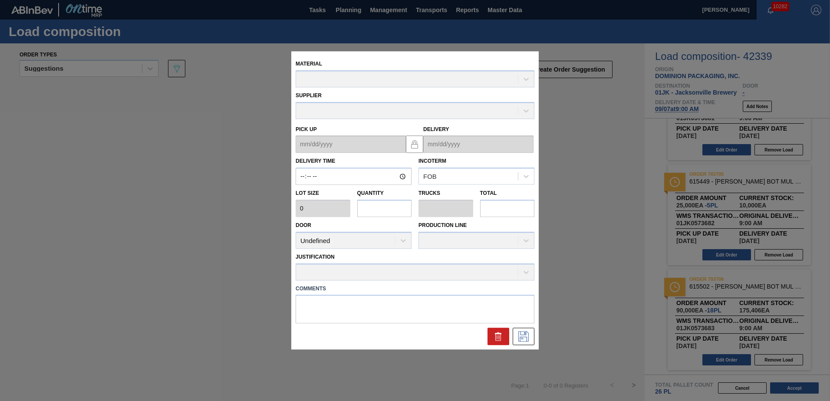
type textarea "NOSE, DROP"
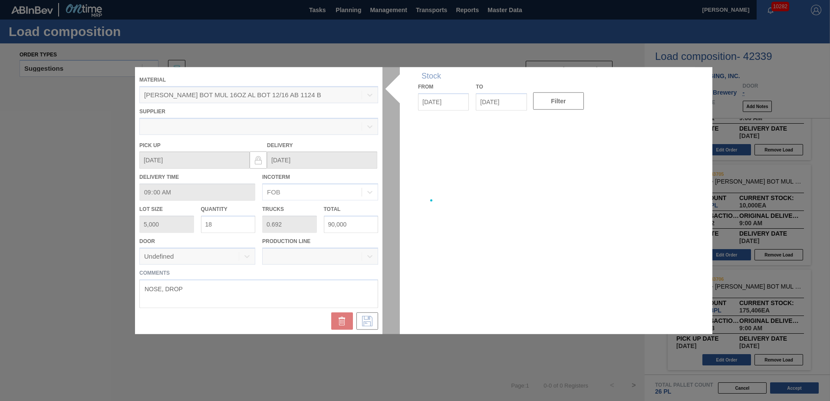
type up "[DATE]"
type input "[DATE]"
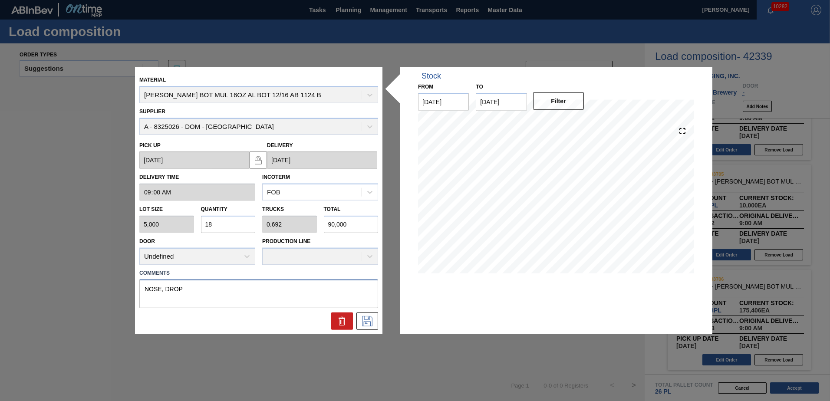
click at [223, 287] on textarea "NOSE, DROP" at bounding box center [258, 293] width 239 height 29
type textarea "NOSE, LIVE"
click at [369, 322] on icon at bounding box center [367, 321] width 10 height 10
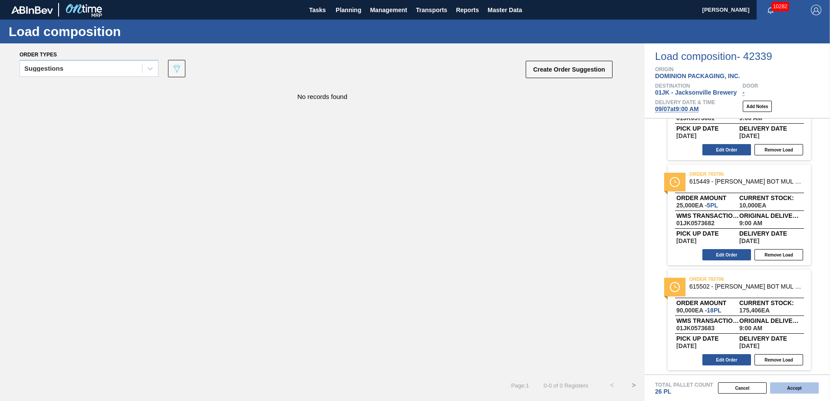
click at [782, 384] on button "Accept" at bounding box center [794, 387] width 49 height 11
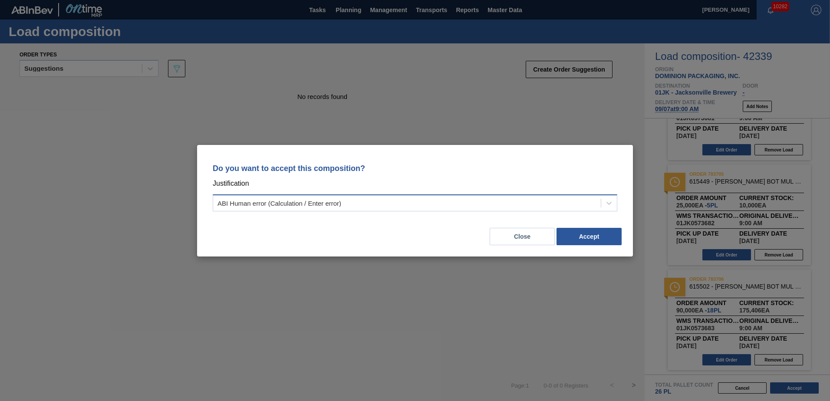
click at [590, 204] on div "ABI Human error (Calculation / Enter error)" at bounding box center [407, 203] width 388 height 13
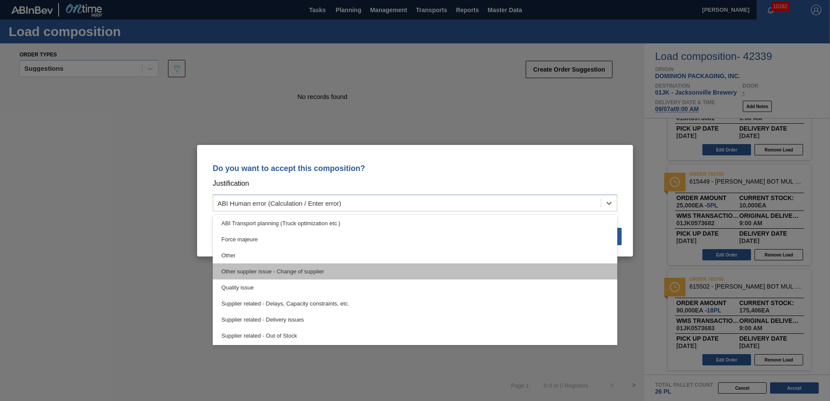
scroll to position [162, 0]
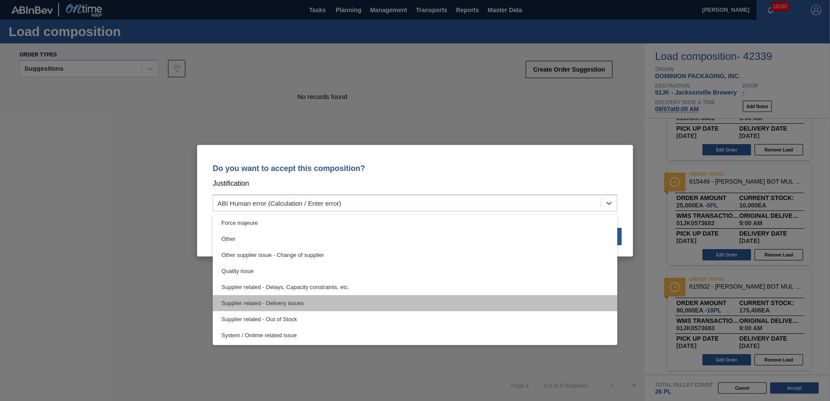
click at [333, 304] on div "Supplier related - Delivery issues" at bounding box center [415, 303] width 405 height 16
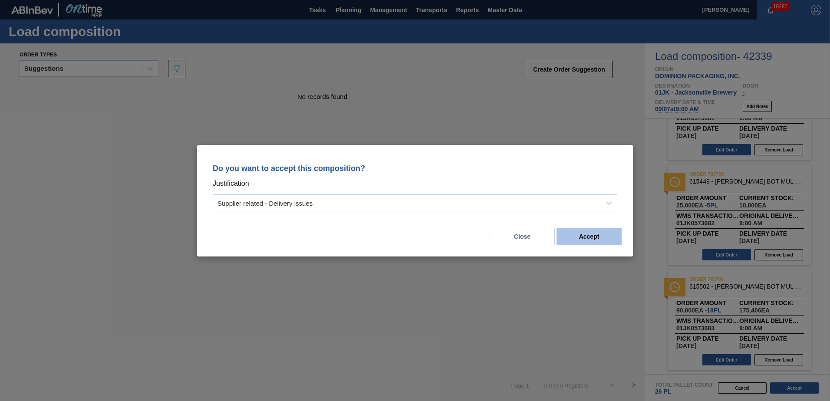
click at [580, 236] on button "Accept" at bounding box center [589, 236] width 65 height 17
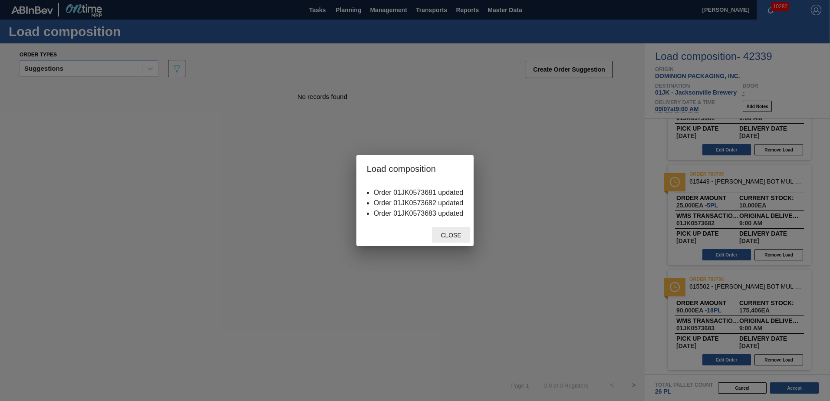
click at [461, 232] on span "Close" at bounding box center [451, 235] width 34 height 7
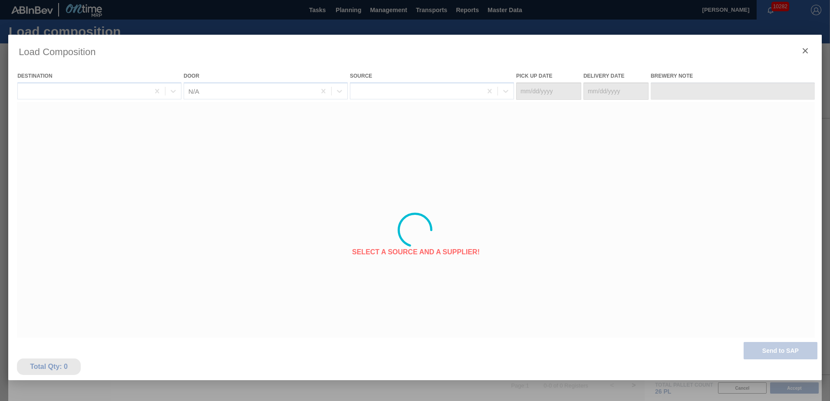
type Date "[DATE]"
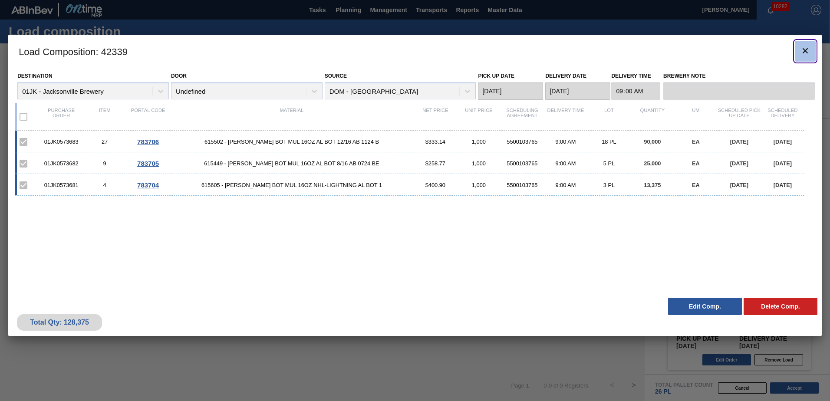
click at [809, 58] on button "botão de ícone" at bounding box center [805, 51] width 21 height 21
